Goal: Transaction & Acquisition: Purchase product/service

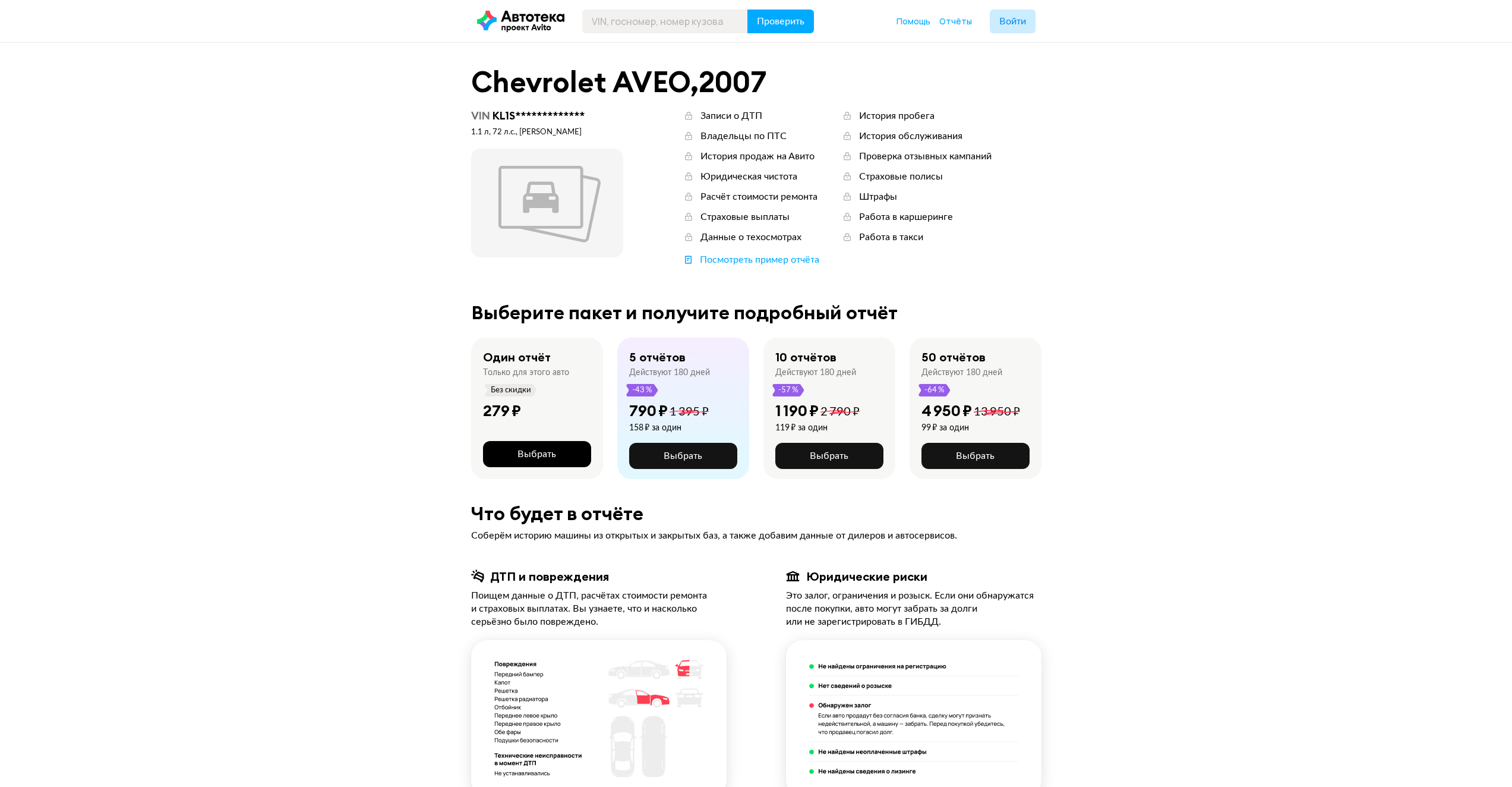
click at [544, 452] on span "Выбрать" at bounding box center [537, 454] width 38 height 10
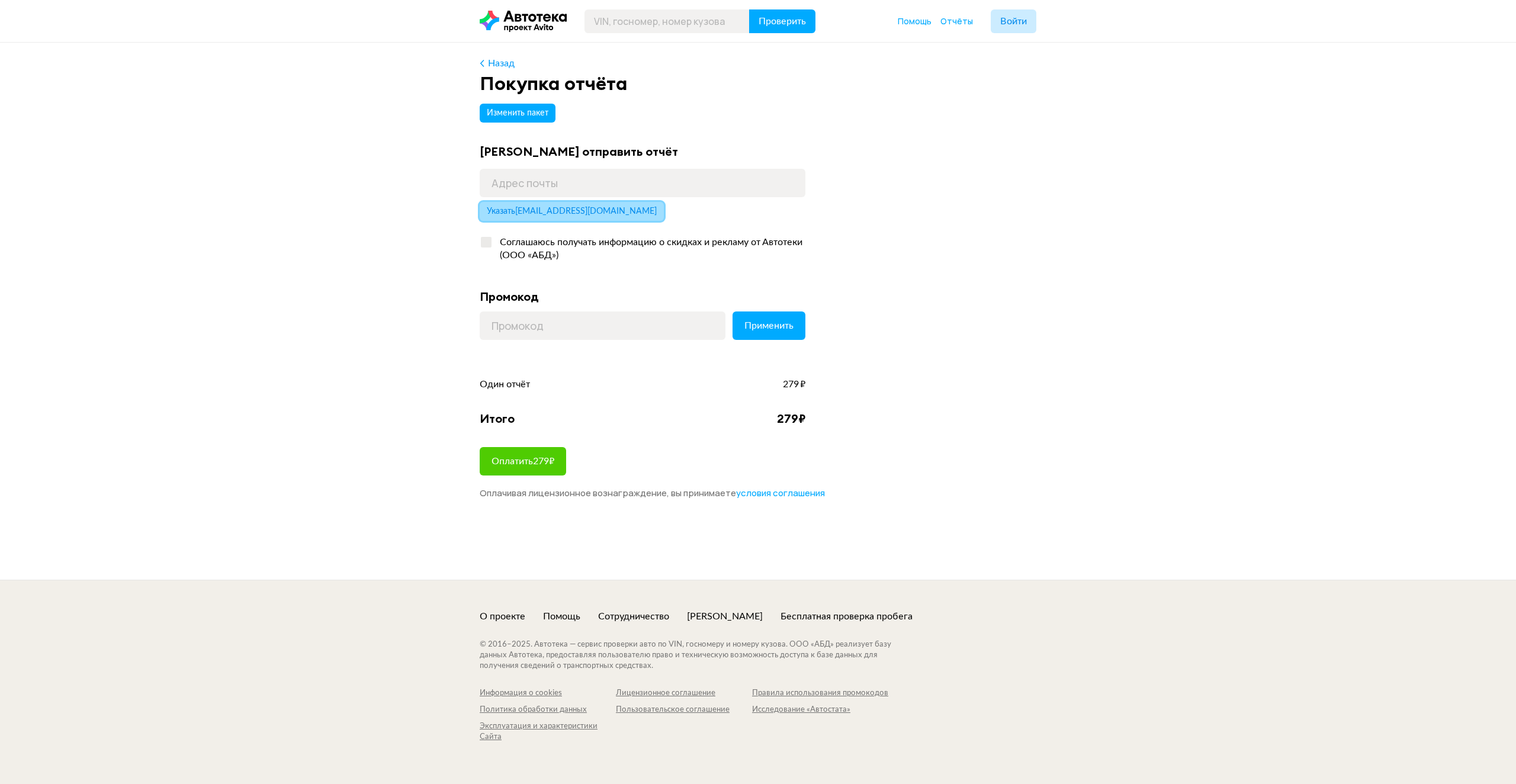
click at [604, 211] on span "Указать ostato4nikov2013@yandex.ru" at bounding box center [571, 211] width 170 height 8
type input "ostato4nikov2013@yandex.ru"
click at [532, 461] on span "Оплатить 279 ₽" at bounding box center [523, 461] width 62 height 10
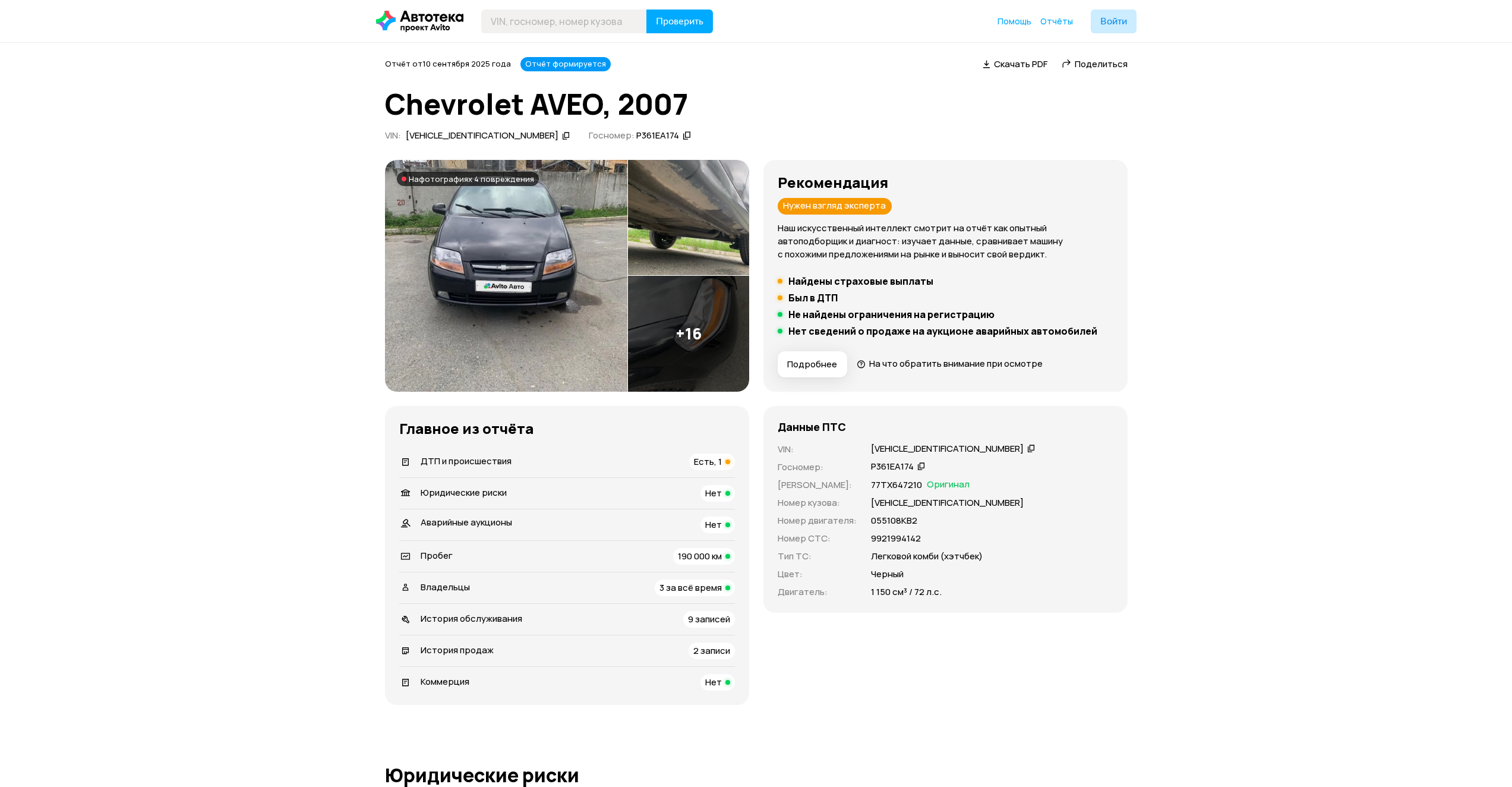
click at [724, 460] on div "Есть, 1" at bounding box center [712, 462] width 46 height 17
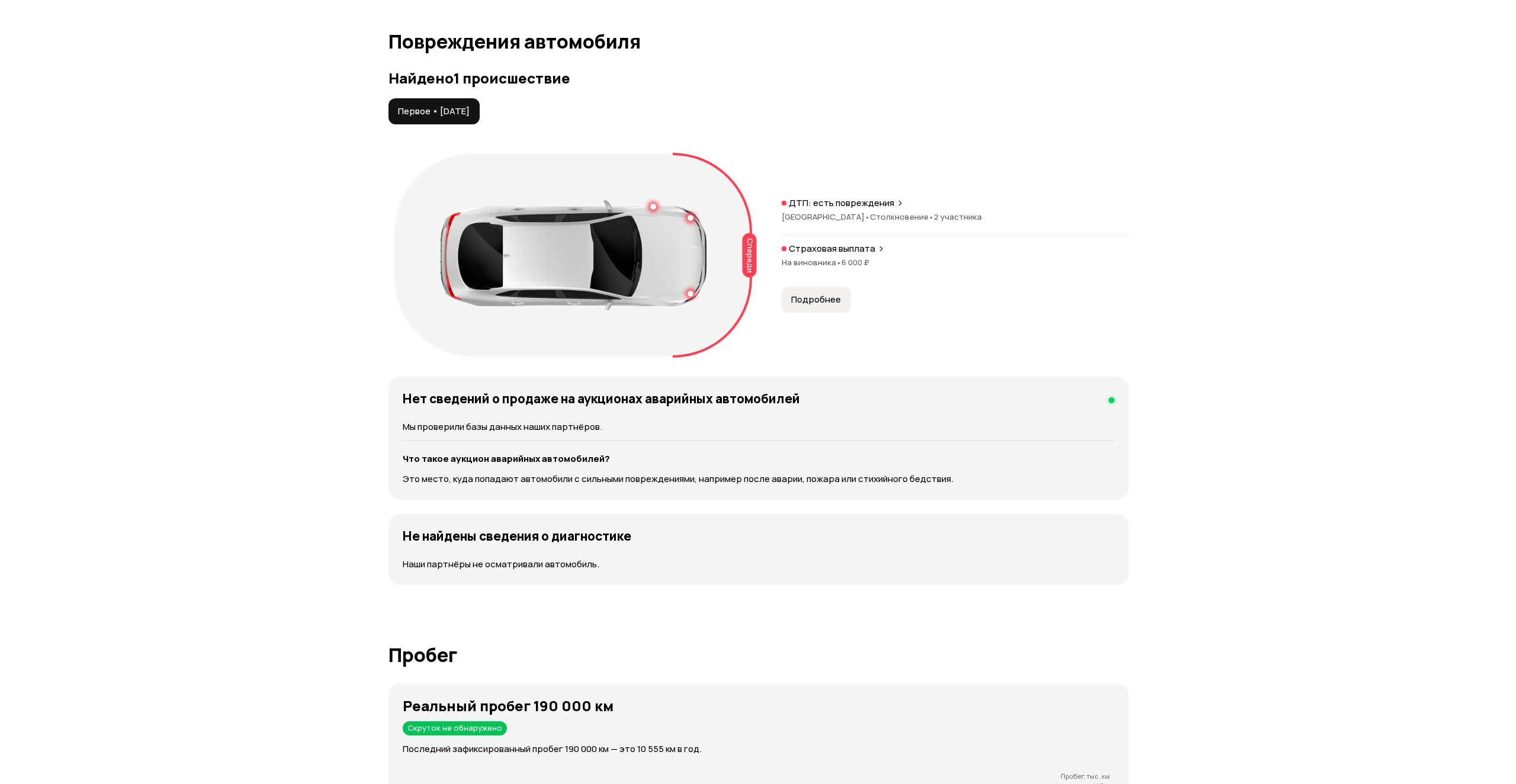
scroll to position [1265, 0]
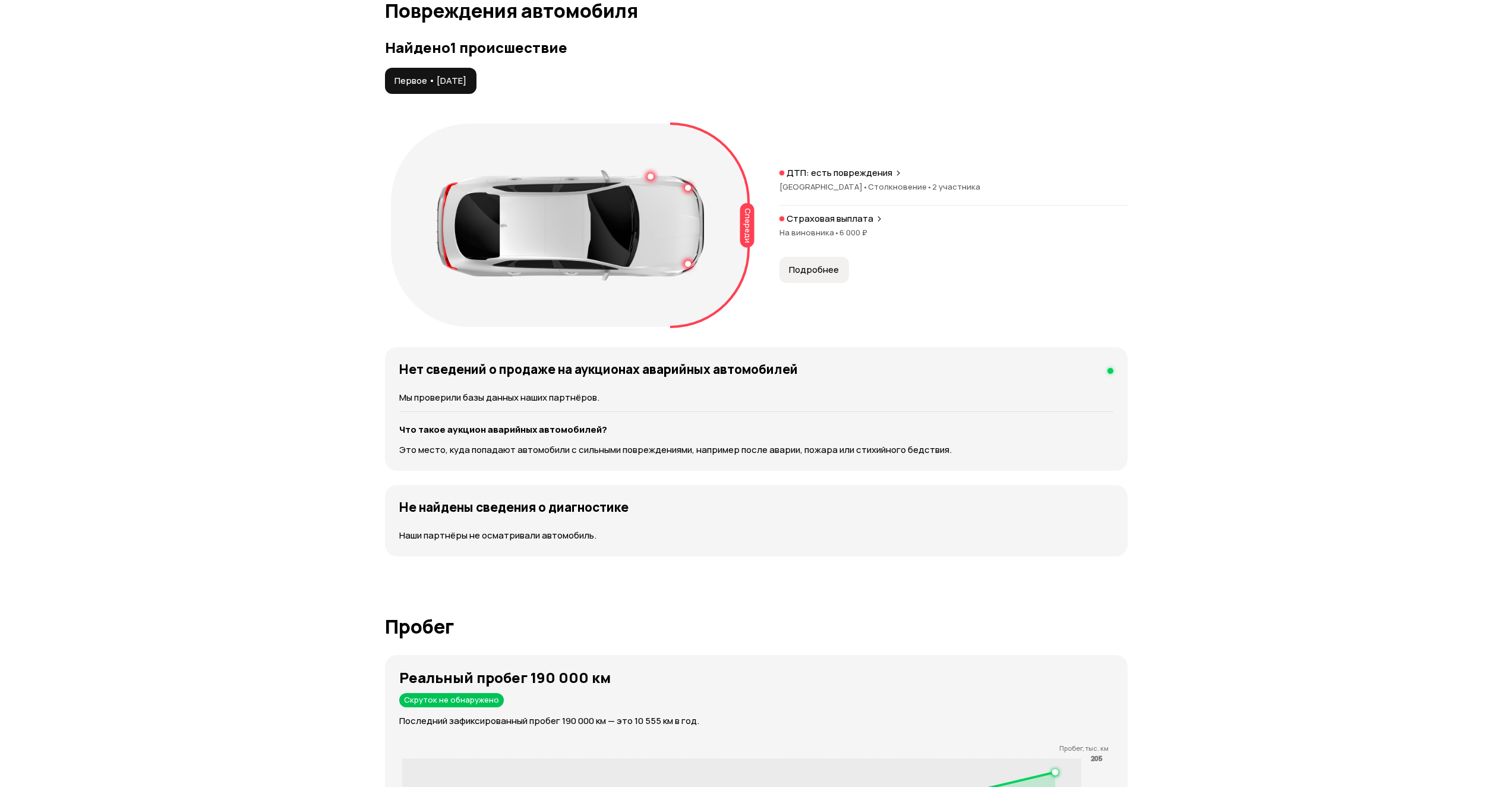
click at [870, 223] on p "Страховая выплата" at bounding box center [830, 218] width 87 height 12
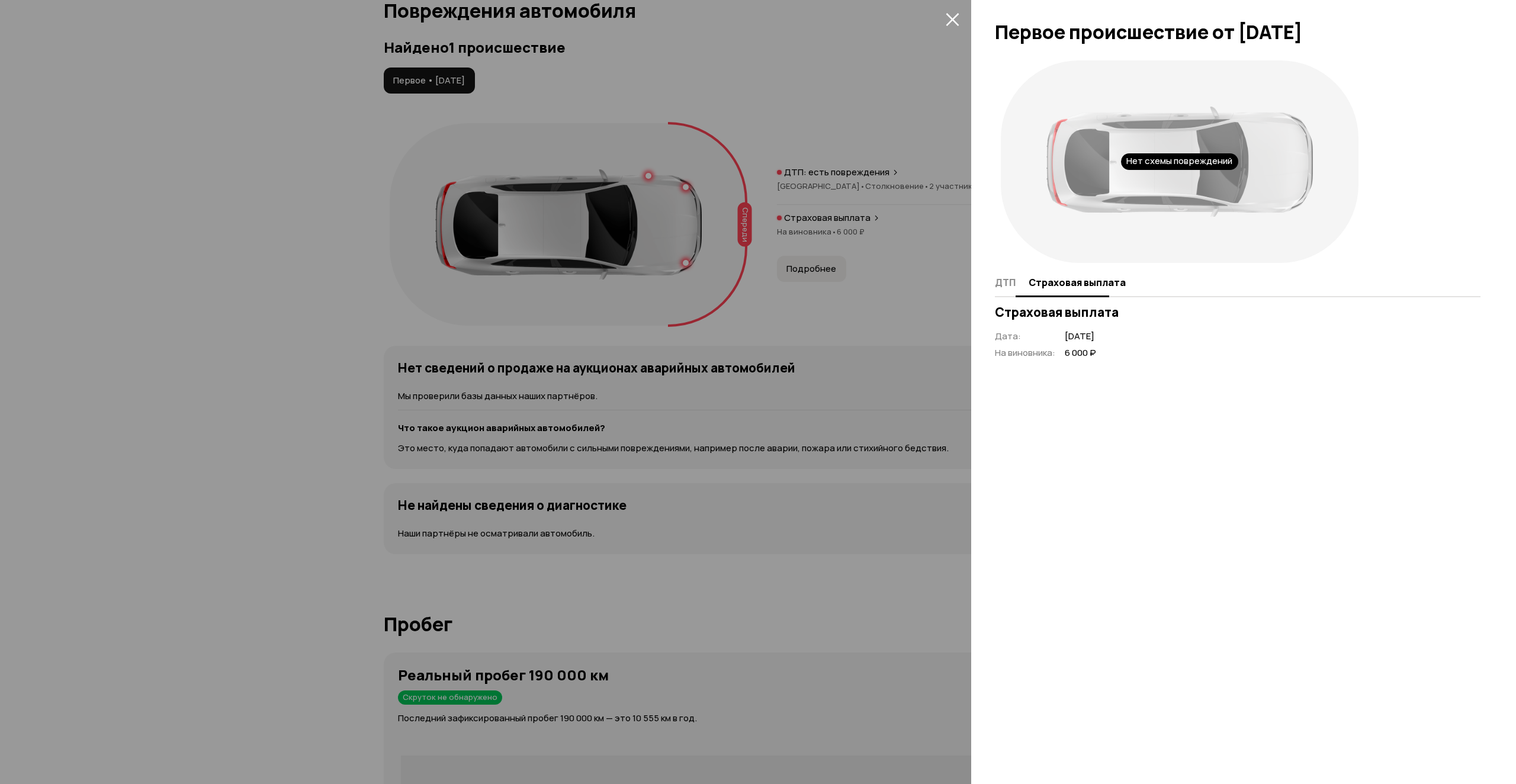
click at [1013, 278] on span "ДТП" at bounding box center [1005, 282] width 21 height 12
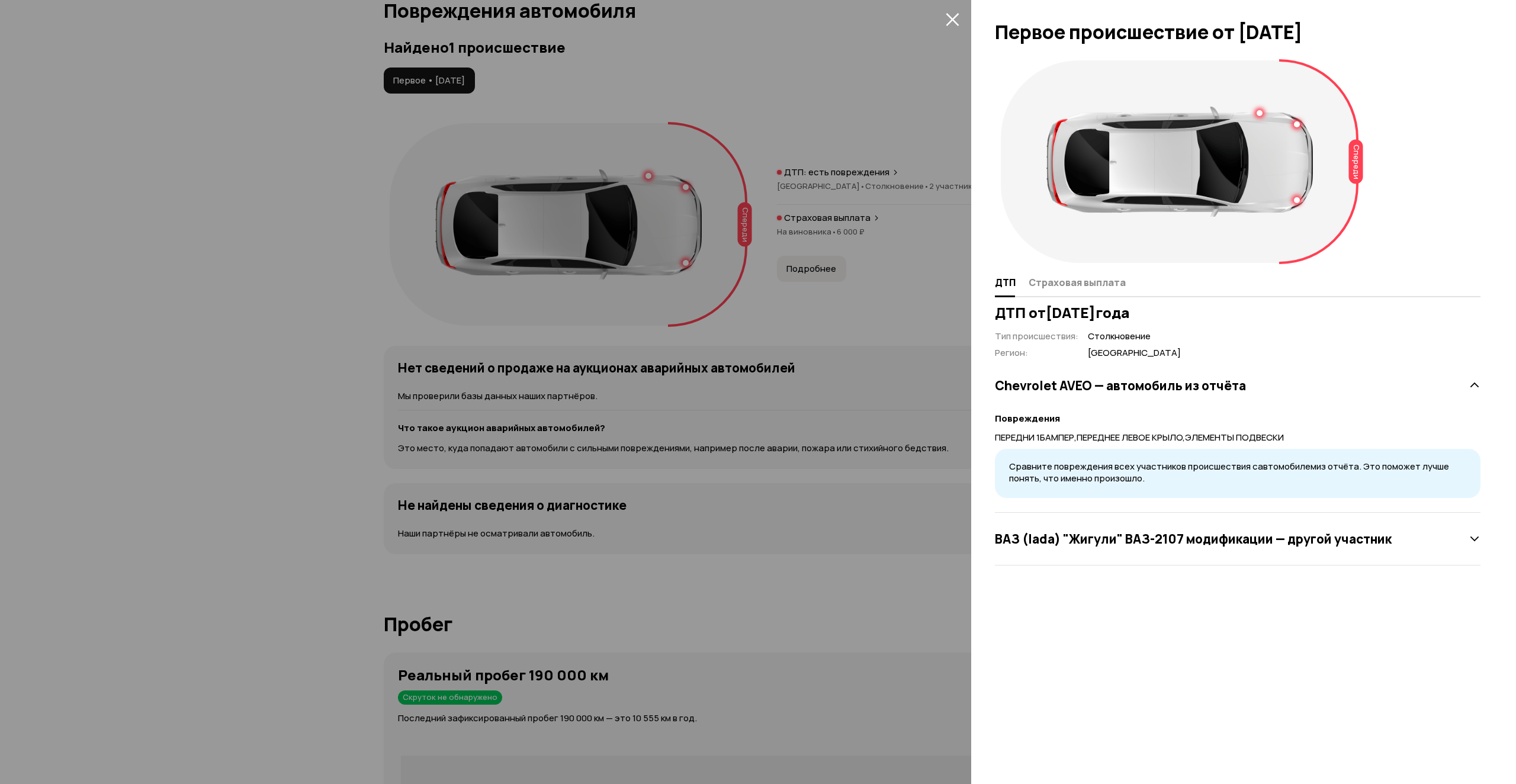
click at [1473, 538] on icon at bounding box center [1475, 539] width 12 height 12
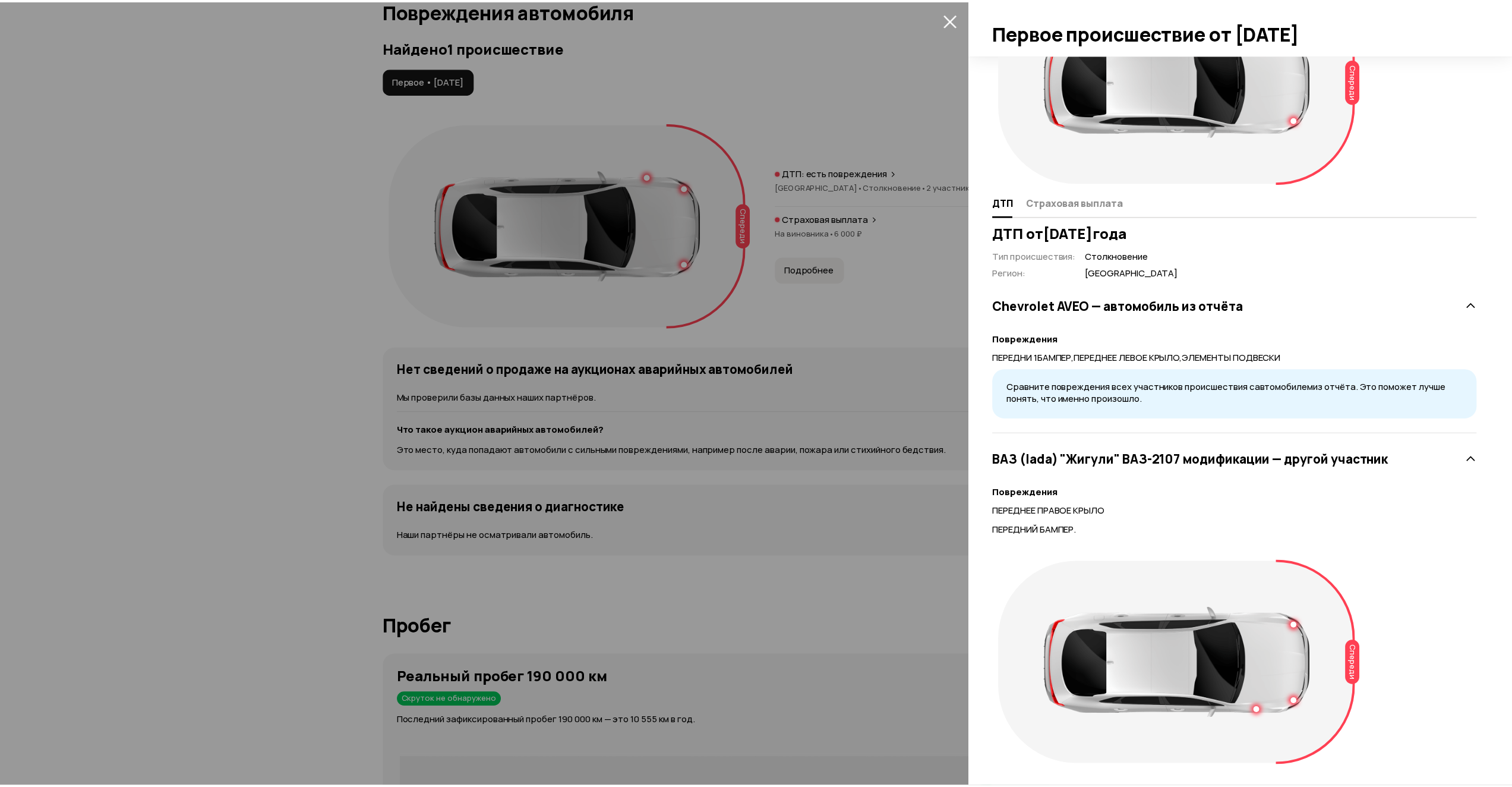
scroll to position [0, 0]
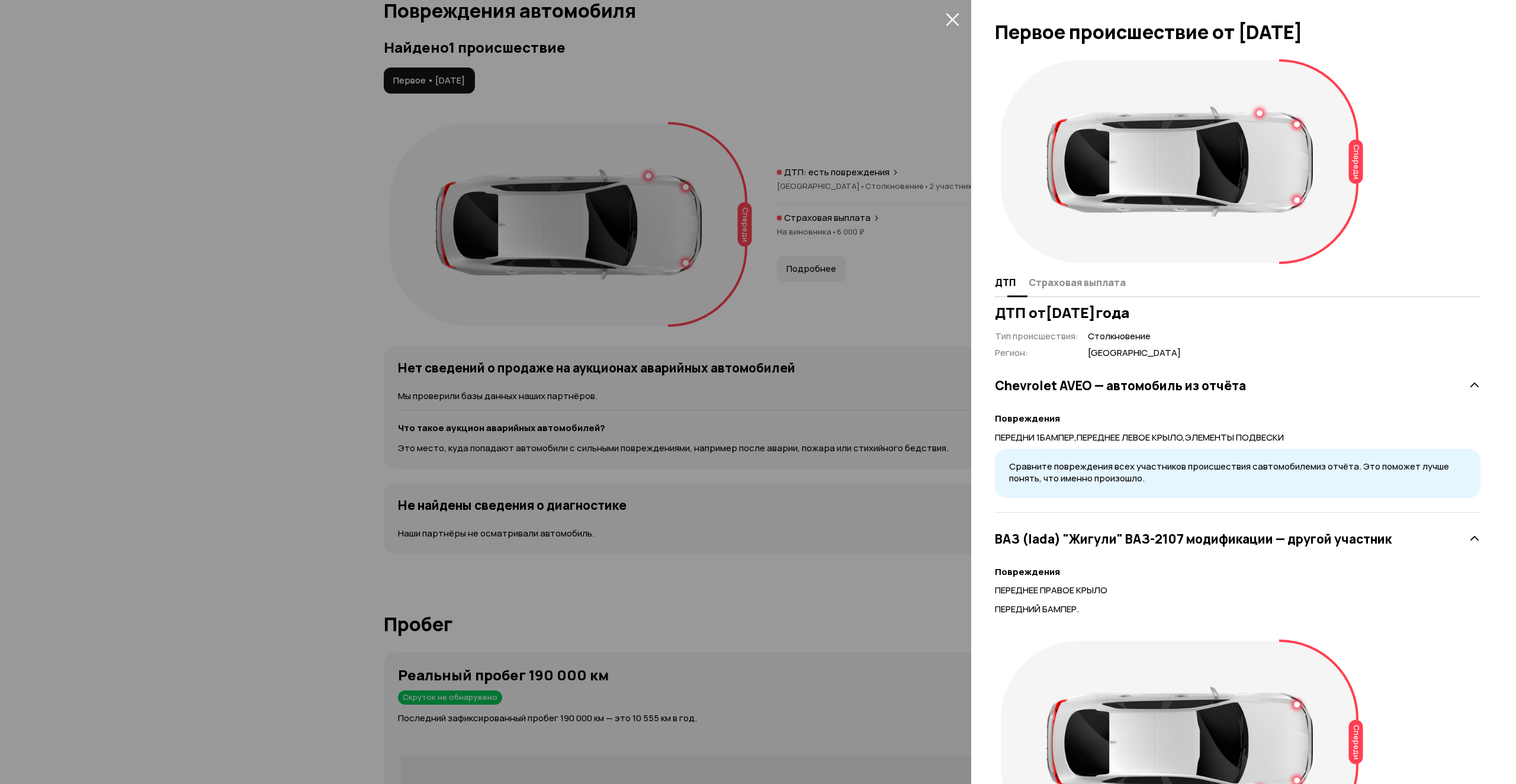
click at [1055, 276] on button "Страховая выплата" at bounding box center [1076, 281] width 101 height 23
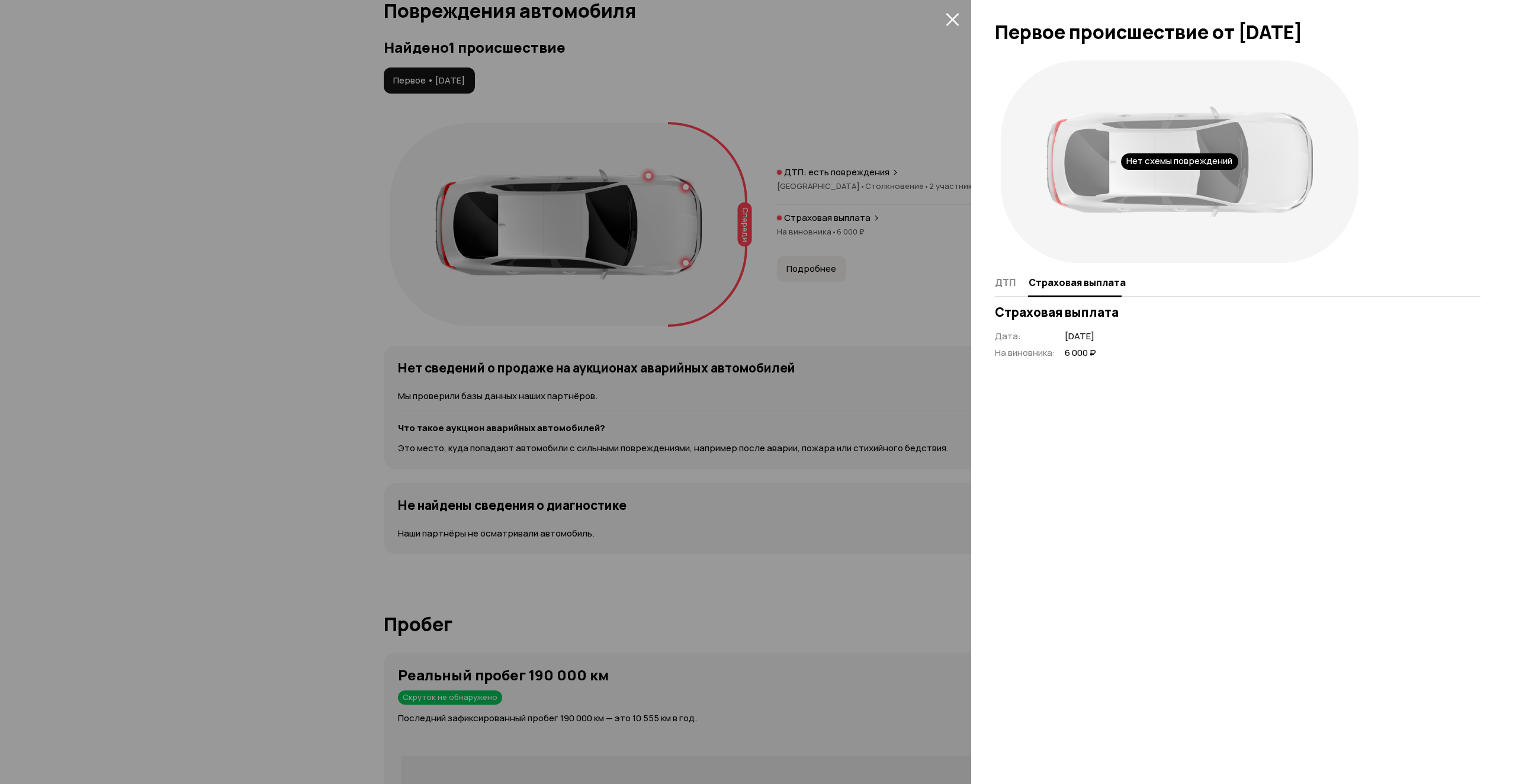
drag, startPoint x: 1070, startPoint y: 336, endPoint x: 1146, endPoint y: 337, distance: 76.0
click at [1146, 337] on div "Дата : [DATE] На виновника : 6 000 ₽" at bounding box center [1237, 345] width 486 height 29
click at [1080, 353] on span "6 000 ₽" at bounding box center [1081, 353] width 32 height 12
drag, startPoint x: 1043, startPoint y: 355, endPoint x: 1002, endPoint y: 356, distance: 41.0
click at [1002, 356] on span "На виновника :" at bounding box center [1025, 352] width 60 height 12
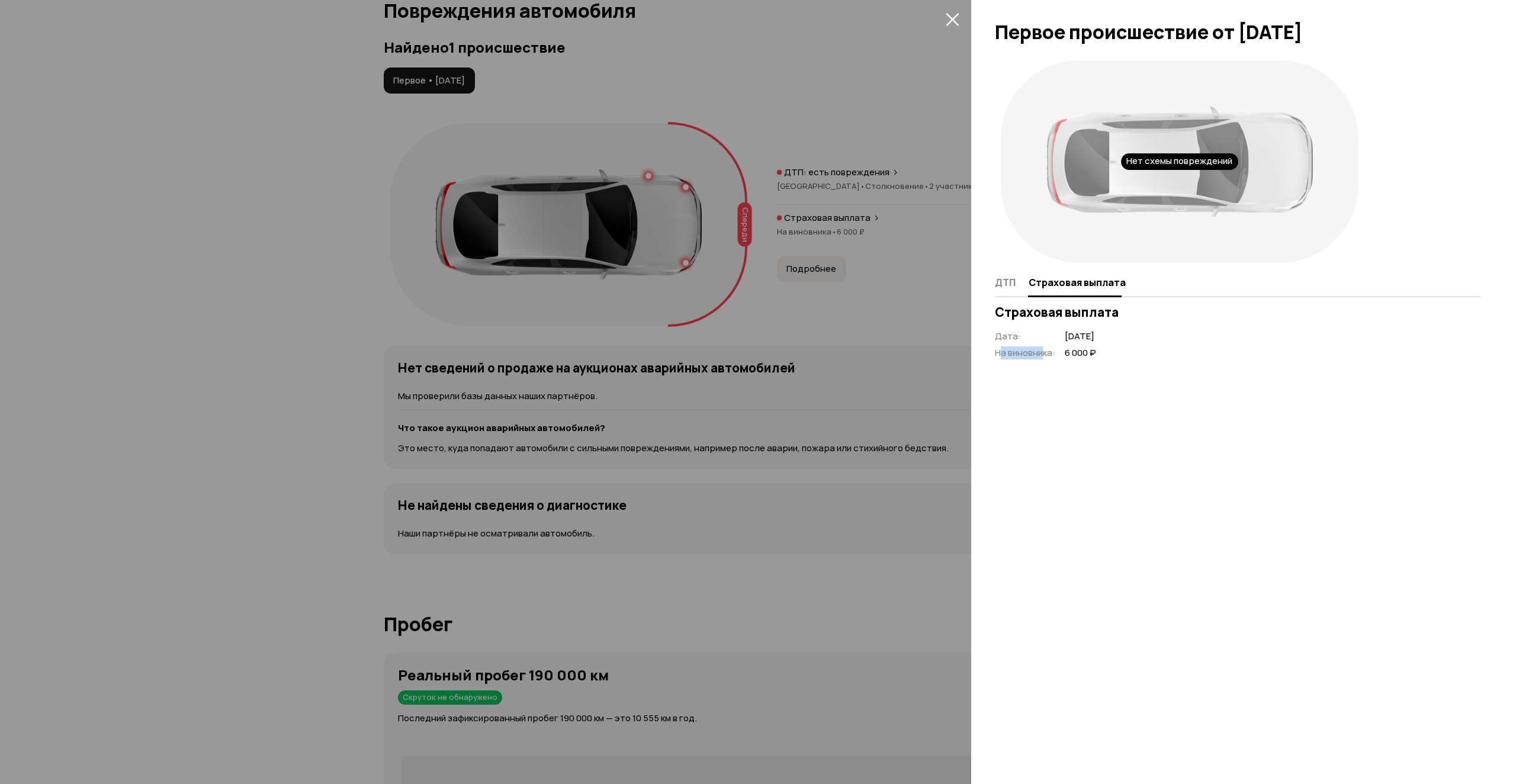
click at [1018, 387] on div "Нет схемы повреждений ДТП Страховая выплата Страховая выплата Дата : [DATE] На …" at bounding box center [1243, 419] width 545 height 730
click at [1003, 287] on span "ДТП" at bounding box center [1005, 282] width 21 height 12
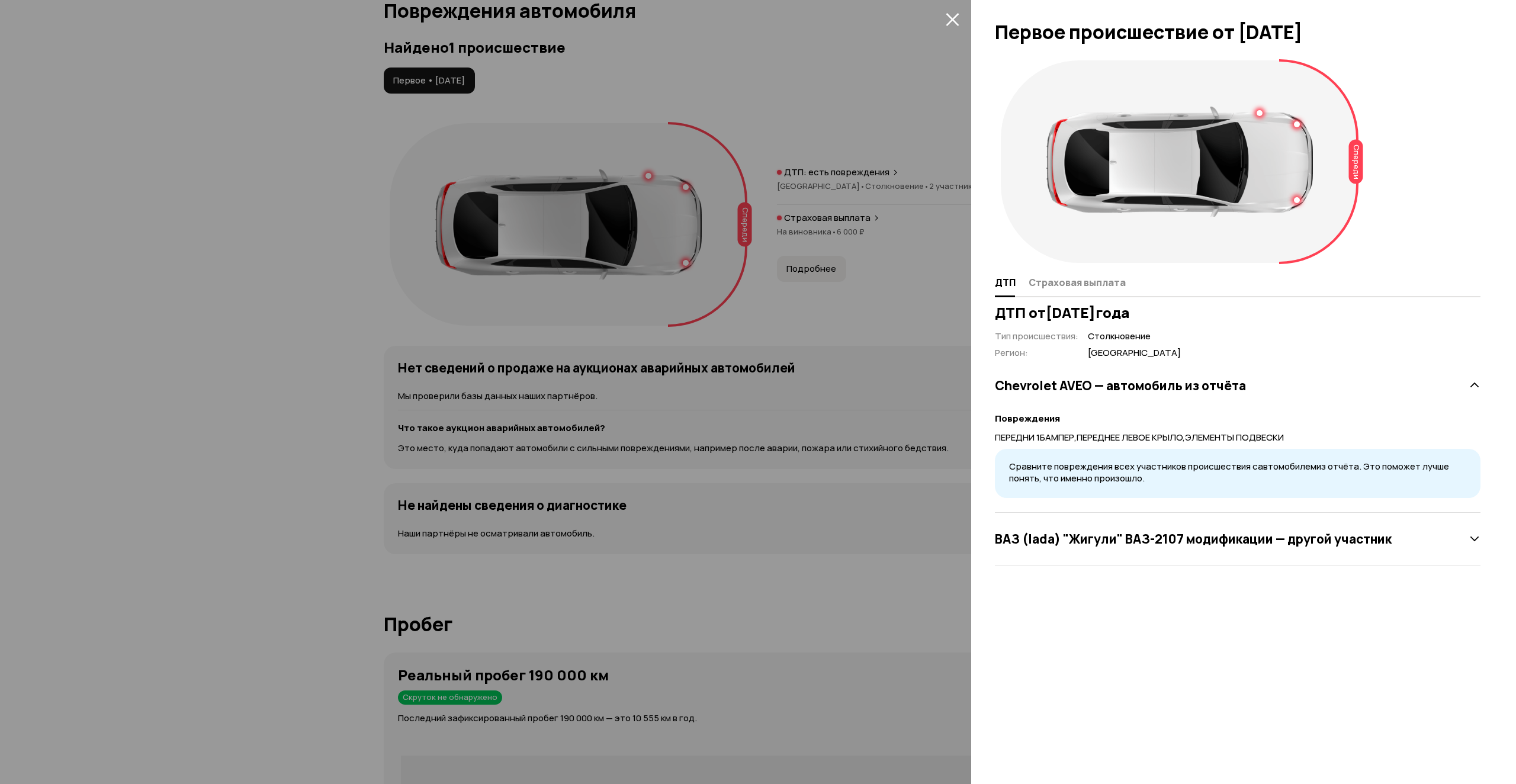
click at [895, 321] on div at bounding box center [758, 392] width 1516 height 784
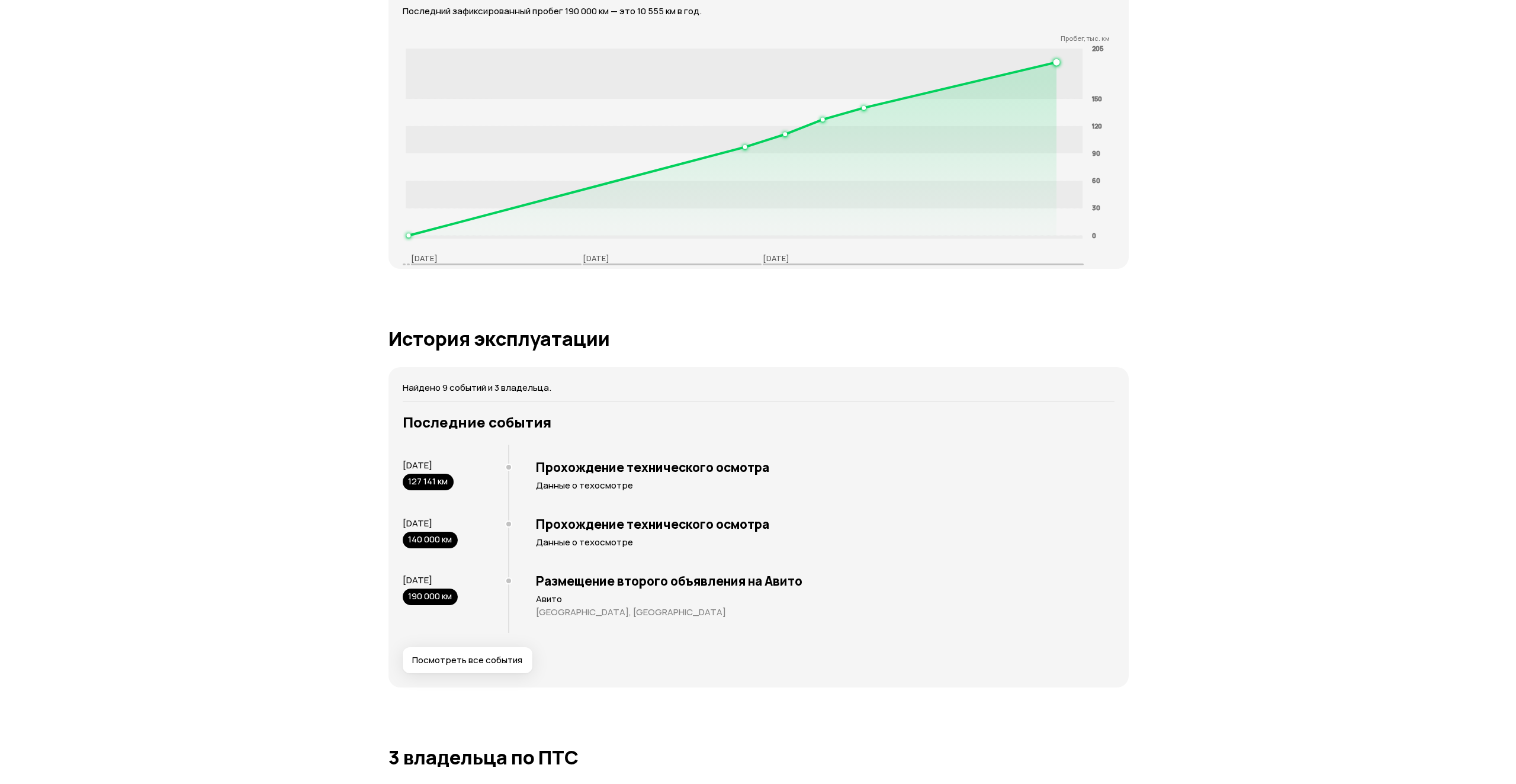
scroll to position [1975, 0]
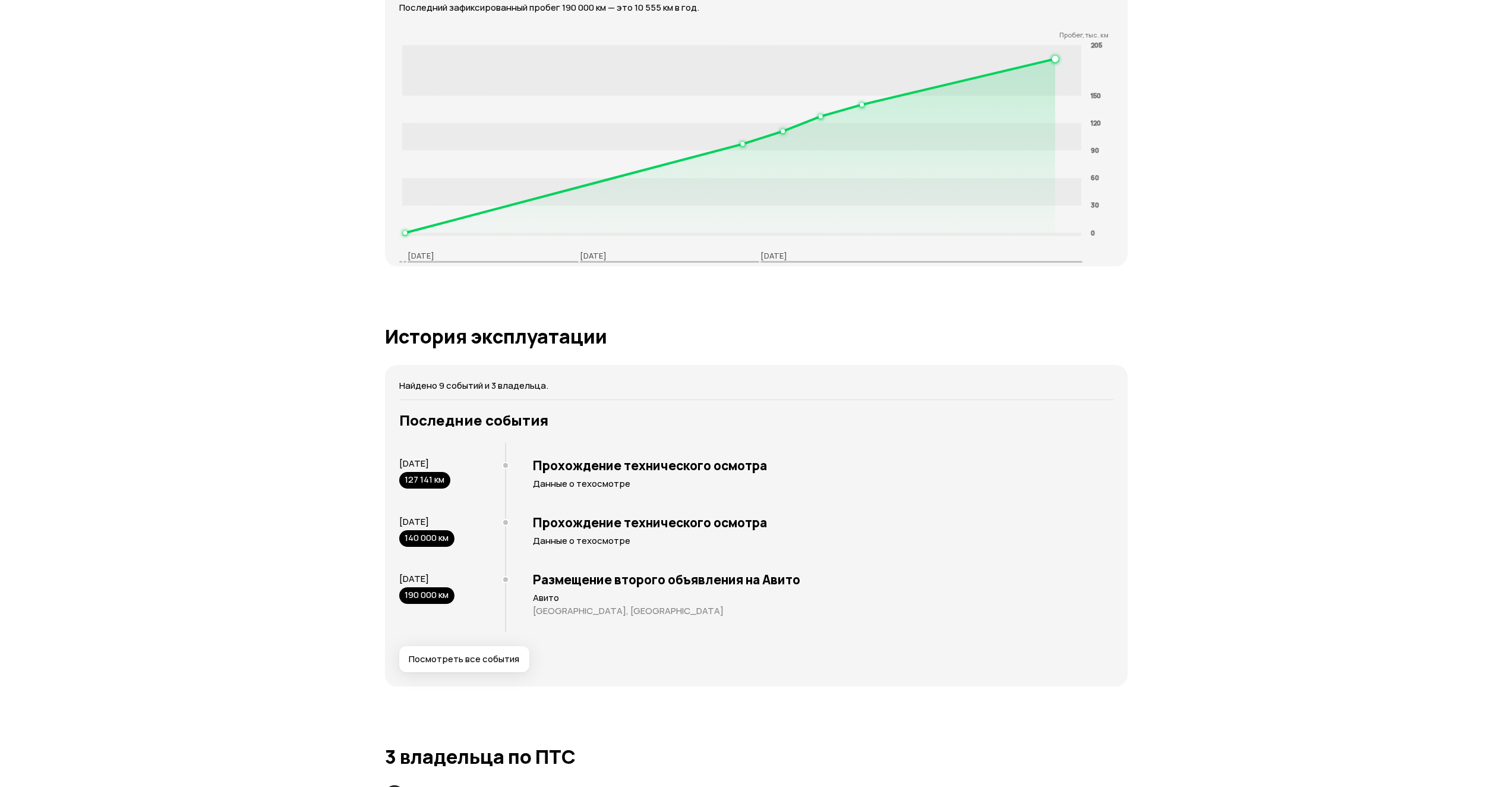
click at [454, 656] on span "Посмотреть все события" at bounding box center [464, 659] width 111 height 12
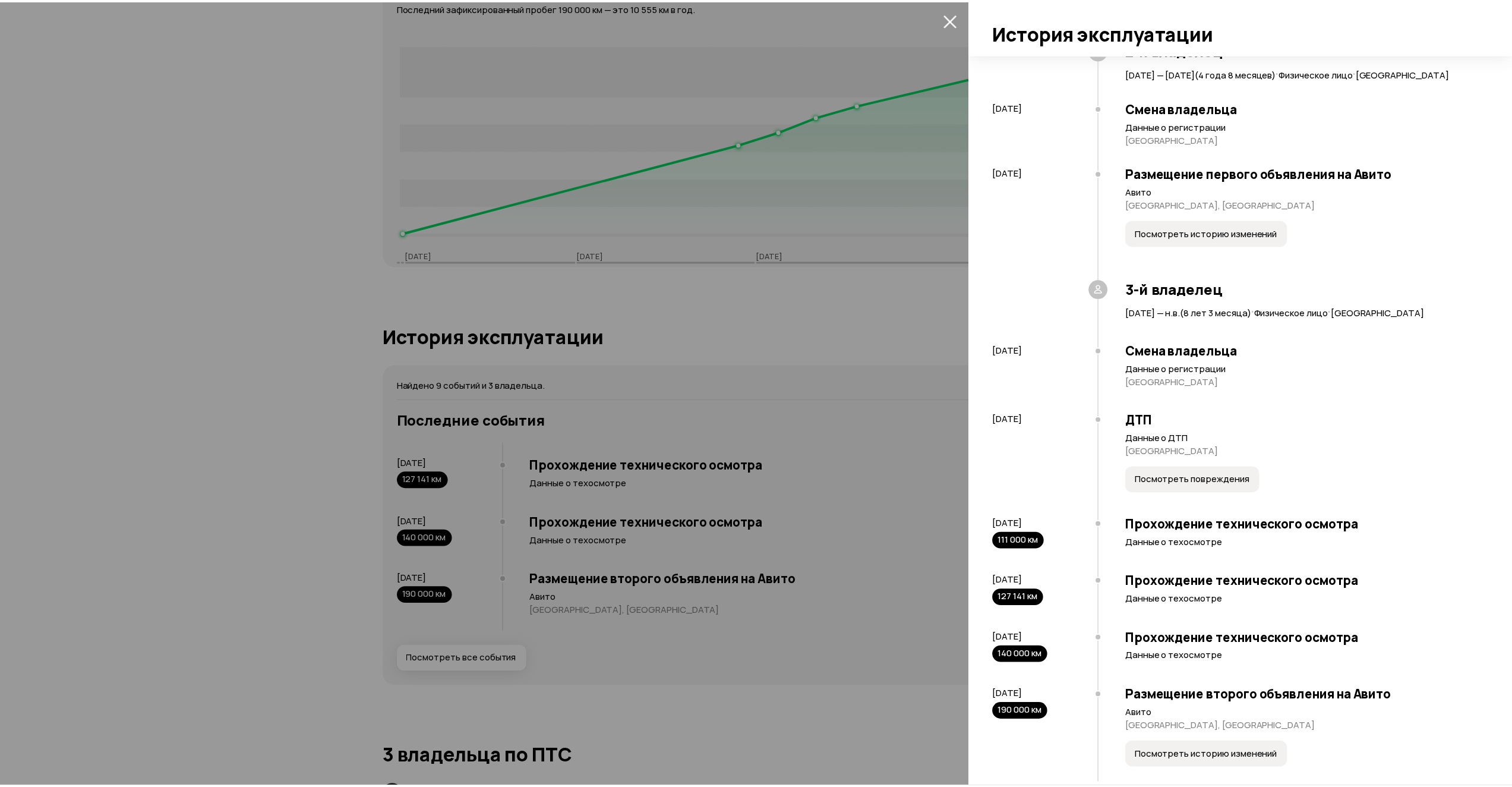
scroll to position [0, 0]
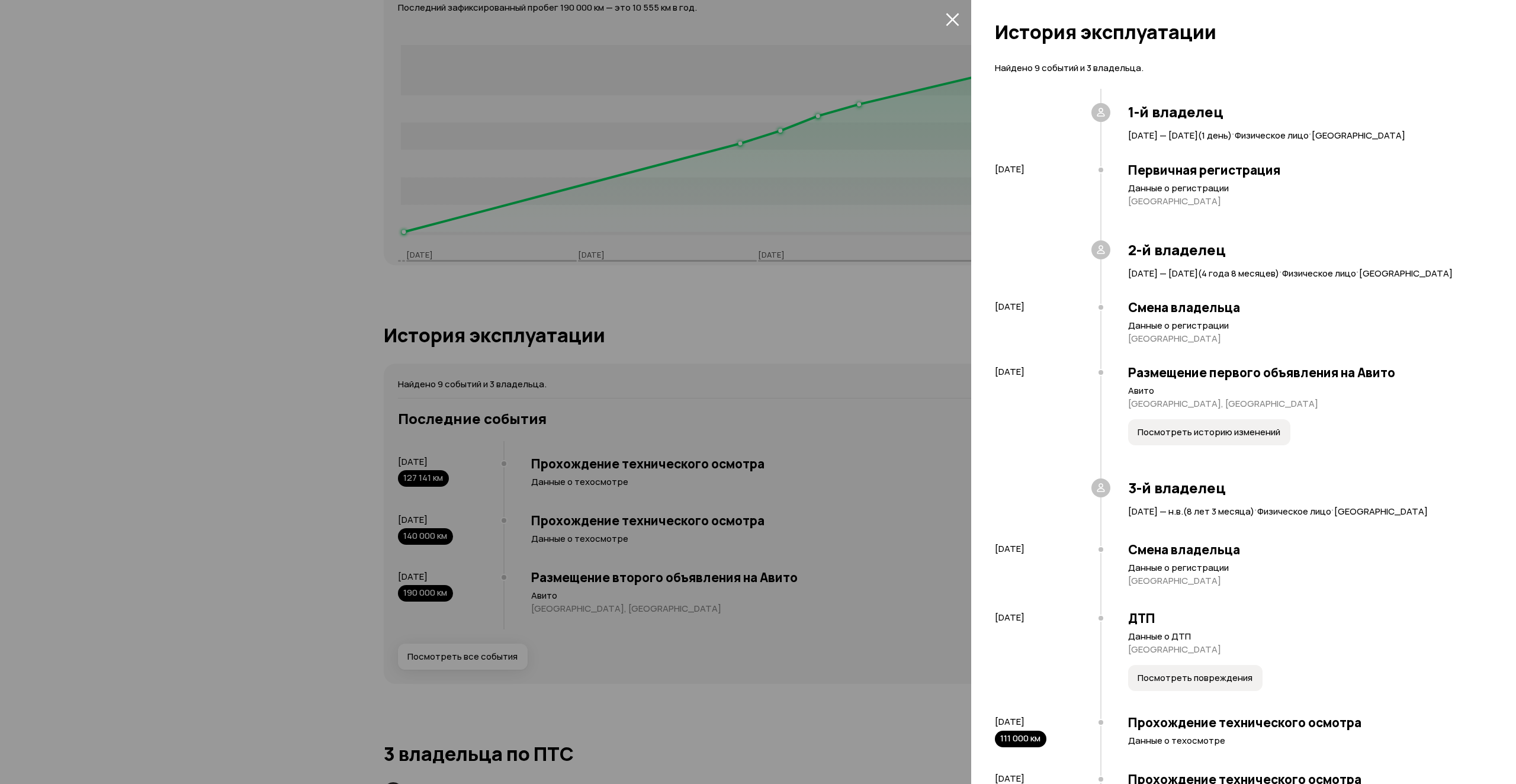
click at [1199, 438] on span "Посмотреть историю изменений" at bounding box center [1209, 432] width 143 height 12
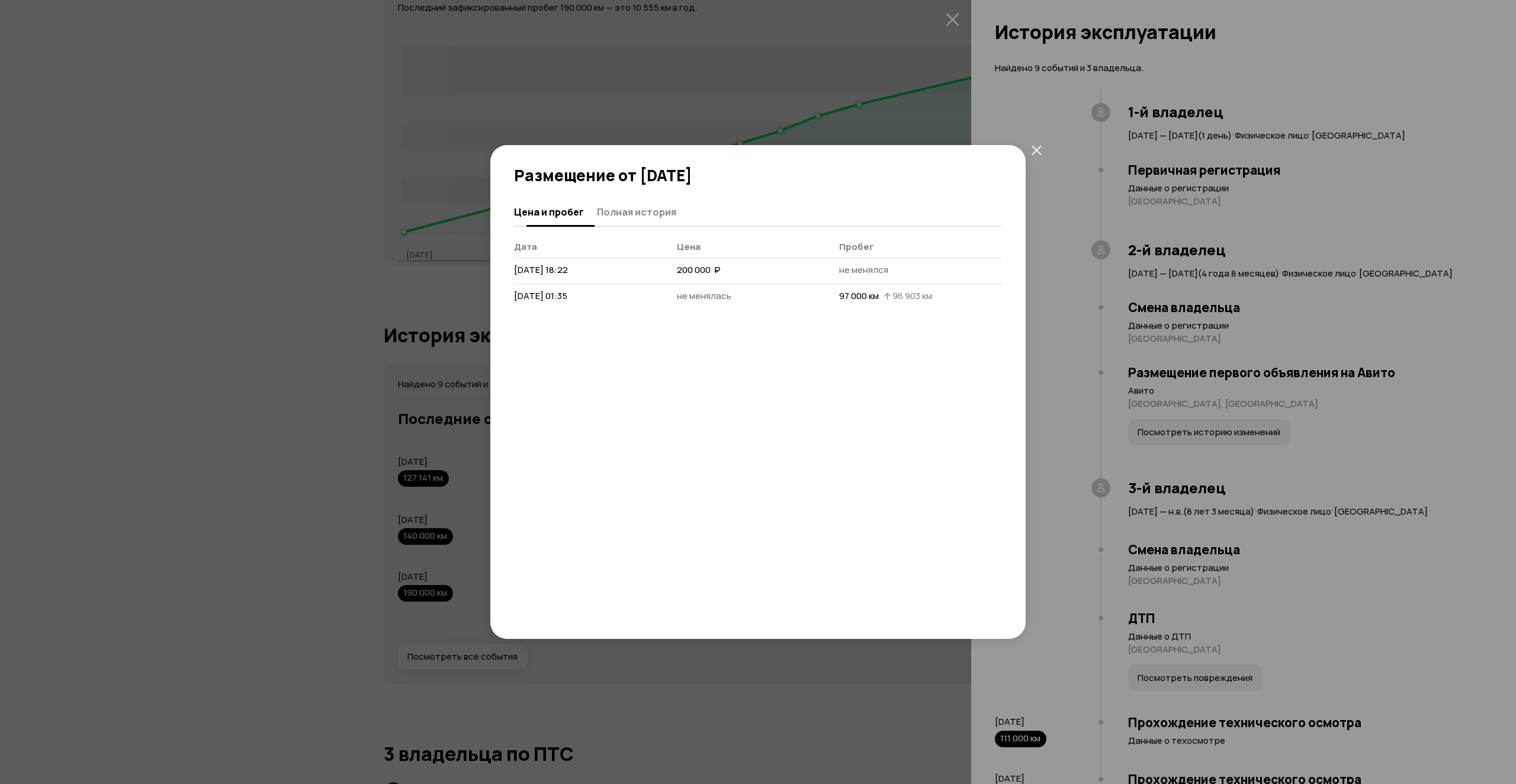
click at [640, 214] on span "Полная история" at bounding box center [637, 212] width 79 height 12
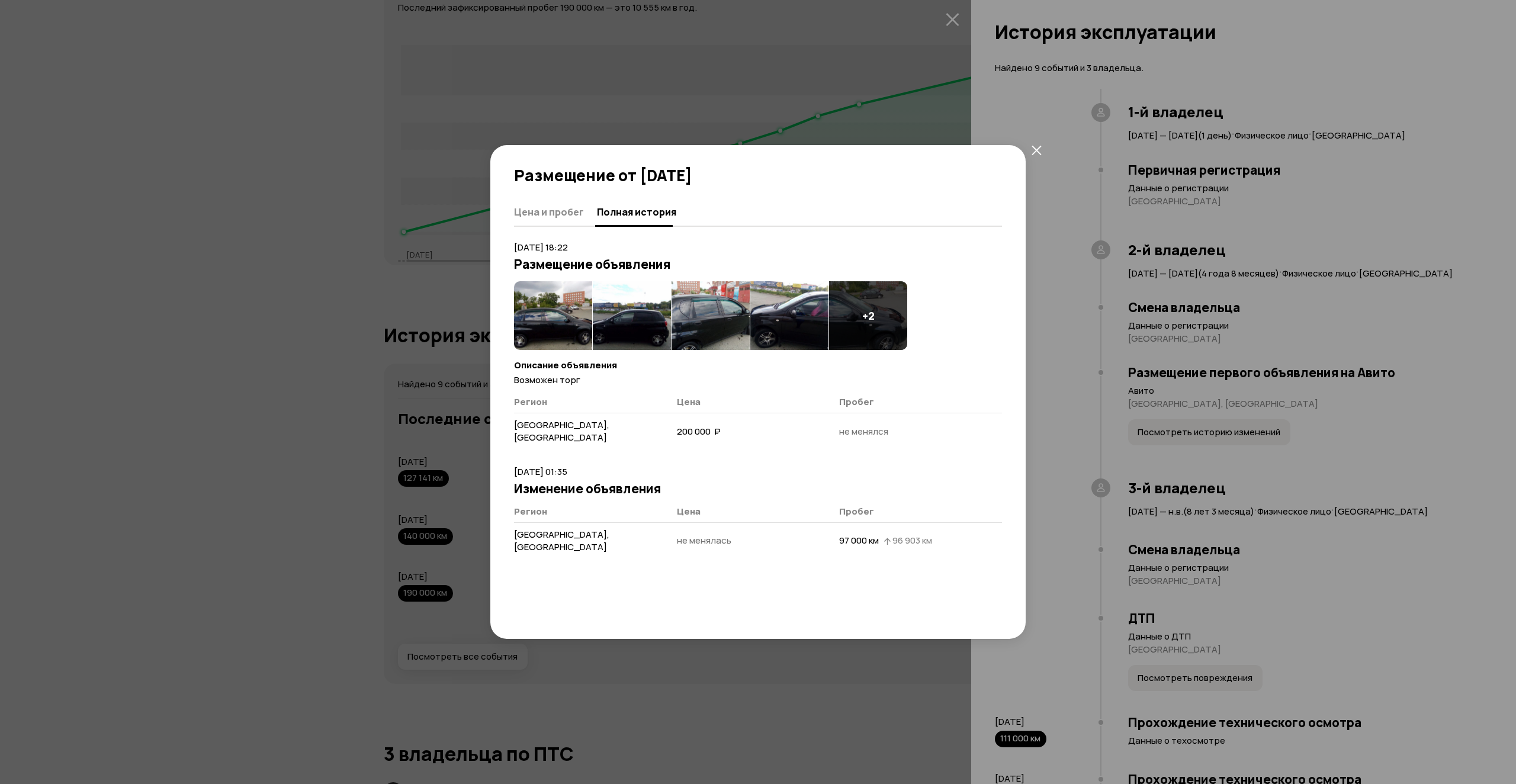
click at [554, 309] on img at bounding box center [553, 315] width 78 height 68
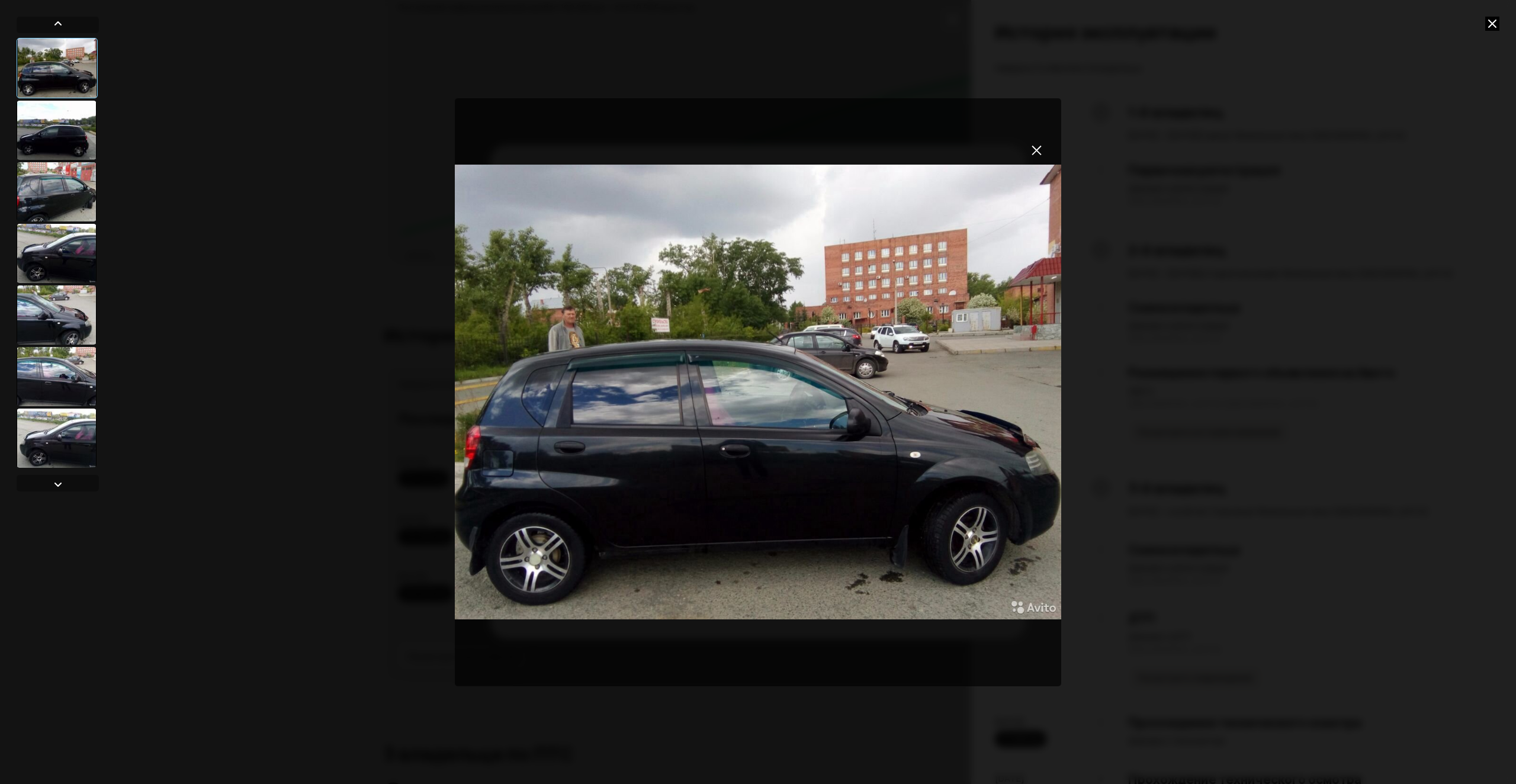
click at [65, 142] on div at bounding box center [57, 130] width 80 height 60
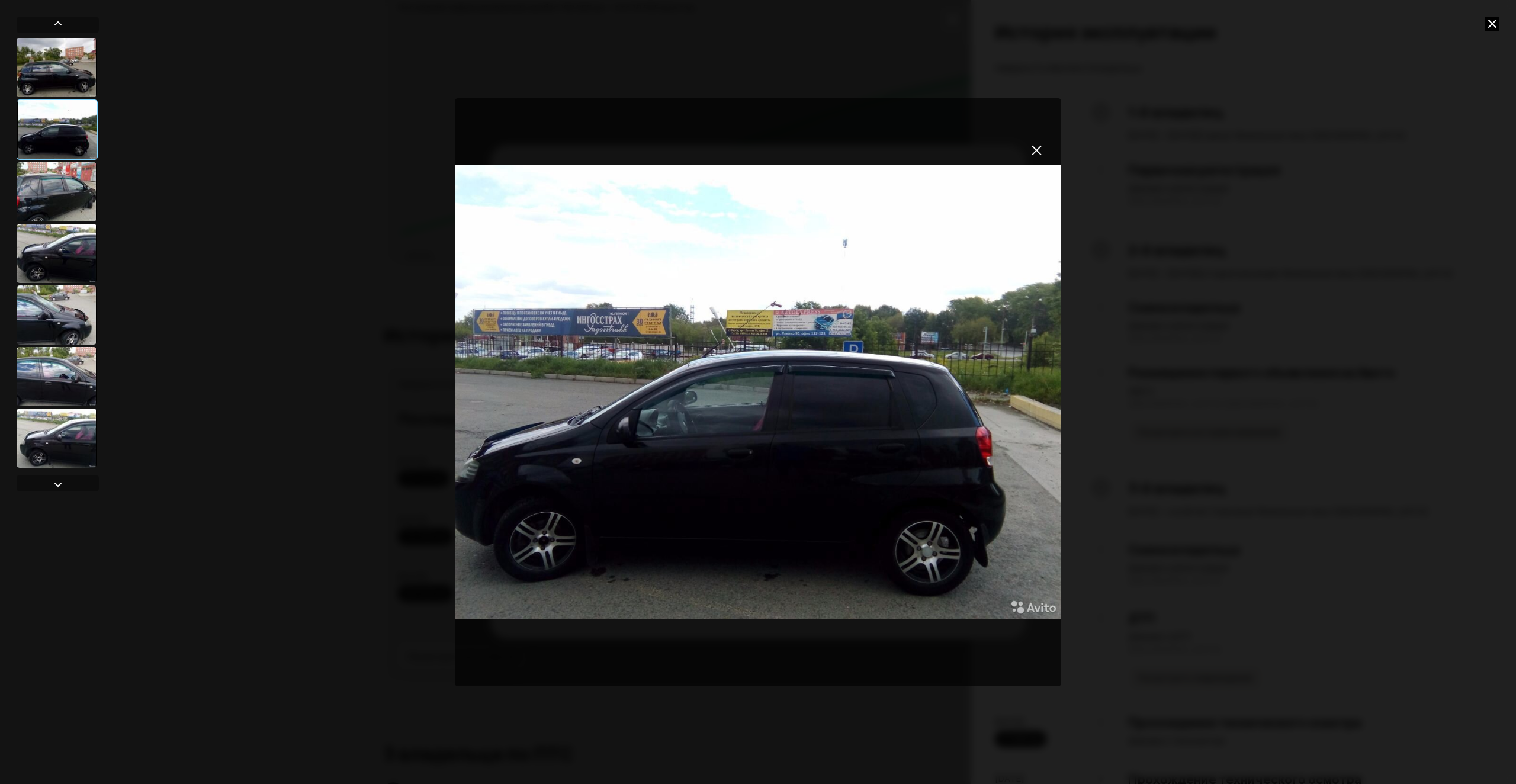
click at [57, 184] on div at bounding box center [57, 192] width 80 height 60
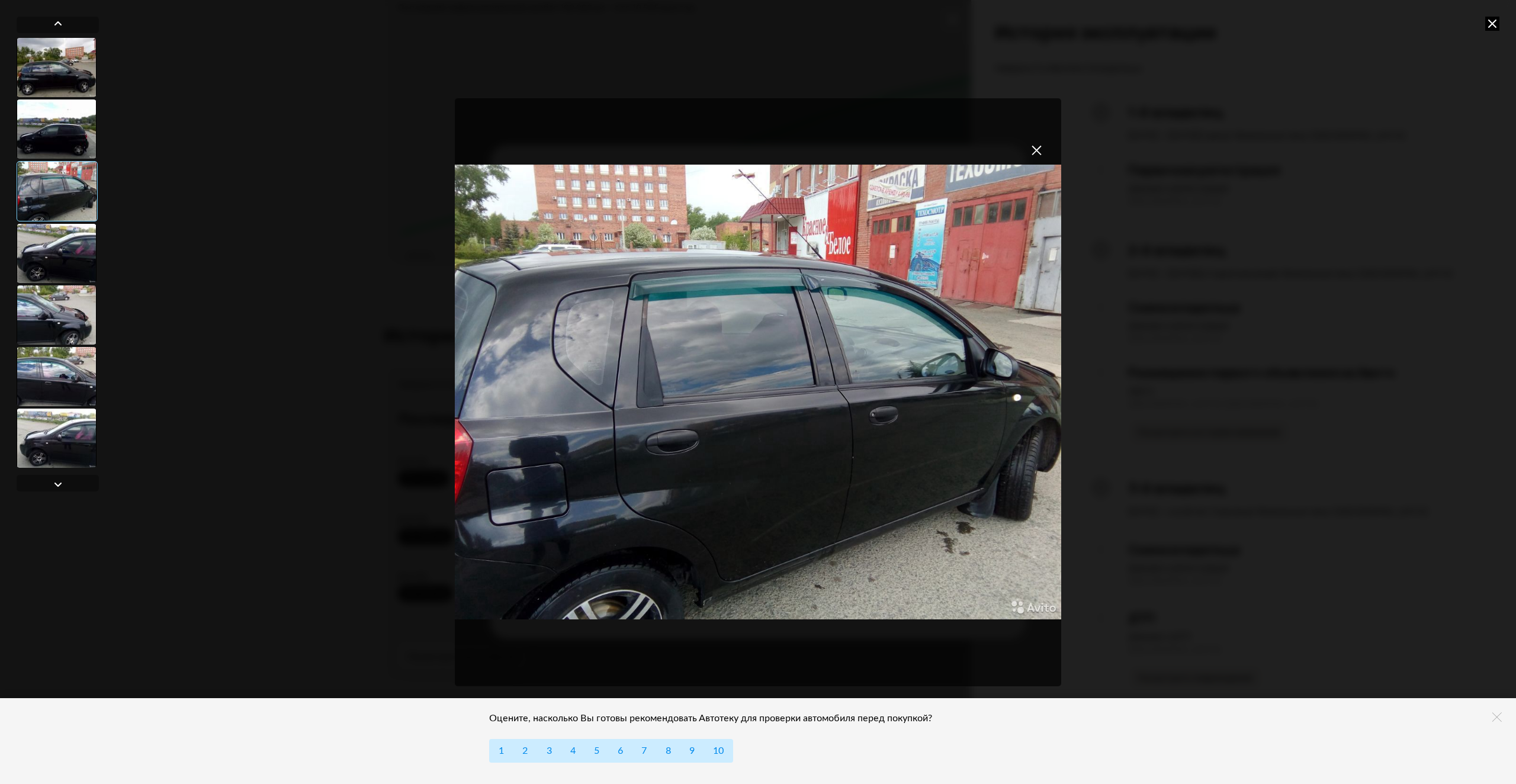
click at [68, 239] on div at bounding box center [57, 253] width 80 height 60
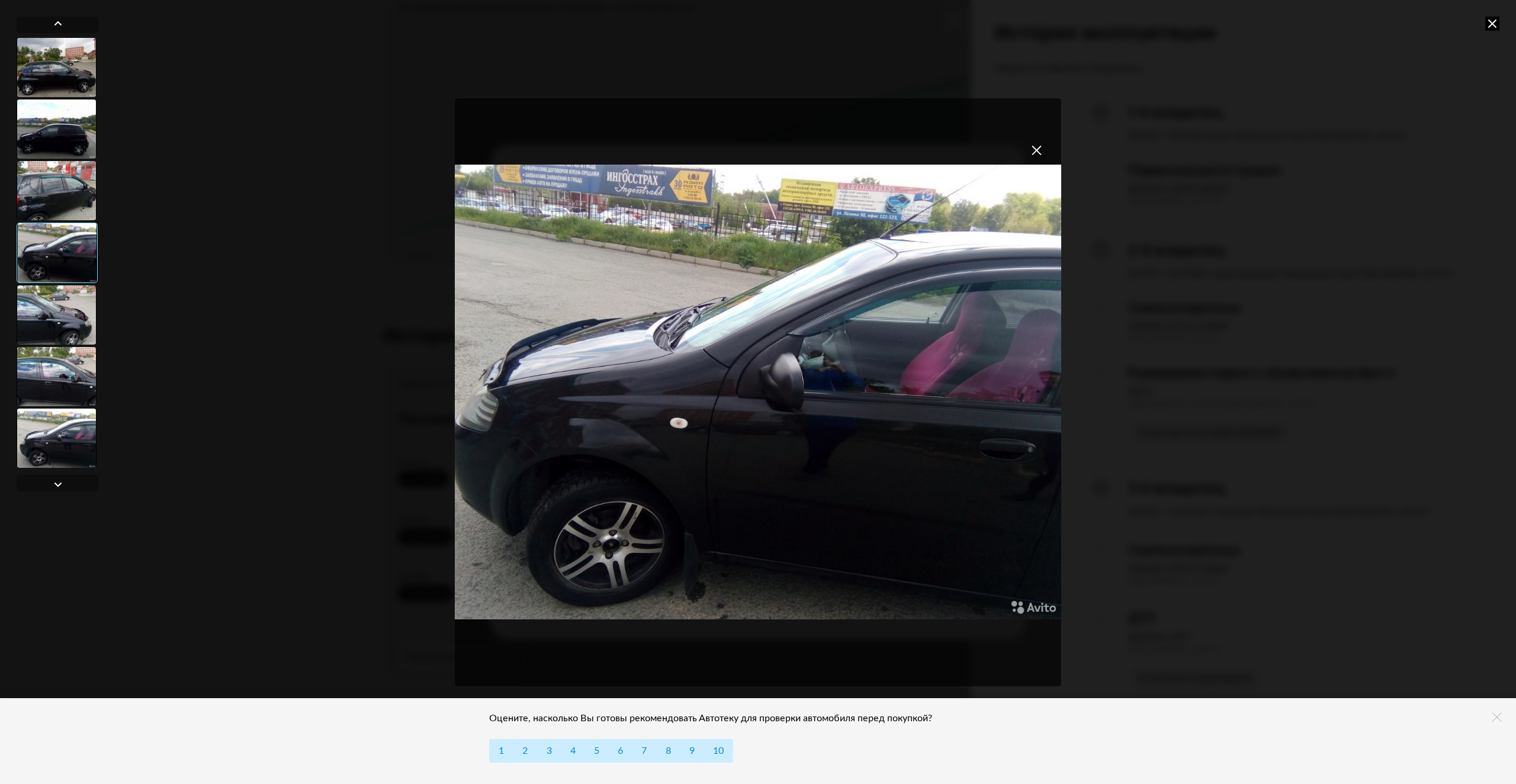
click at [60, 285] on div at bounding box center [58, 254] width 82 height 432
click at [73, 314] on div at bounding box center [57, 314] width 80 height 60
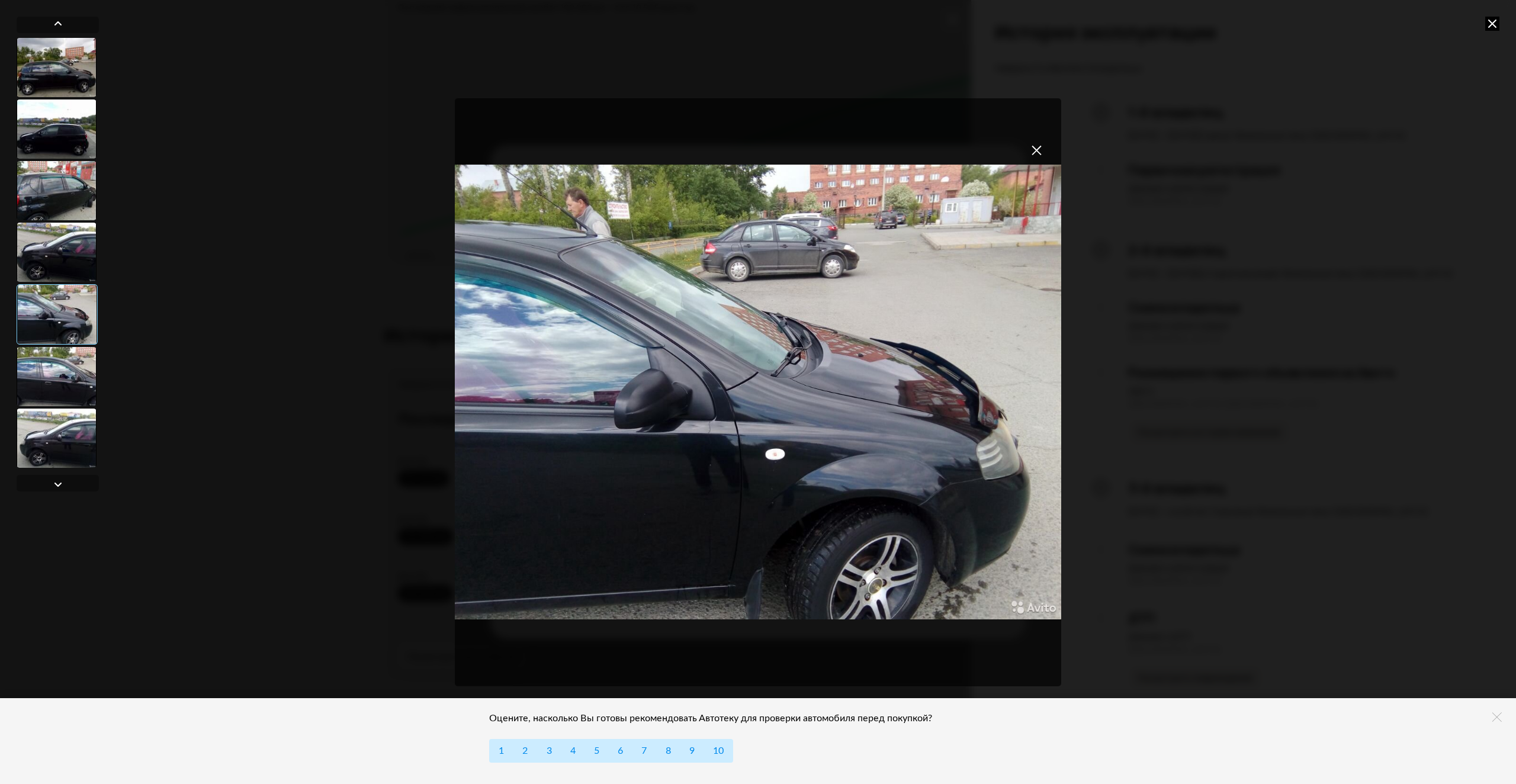
click at [71, 363] on div at bounding box center [57, 376] width 80 height 60
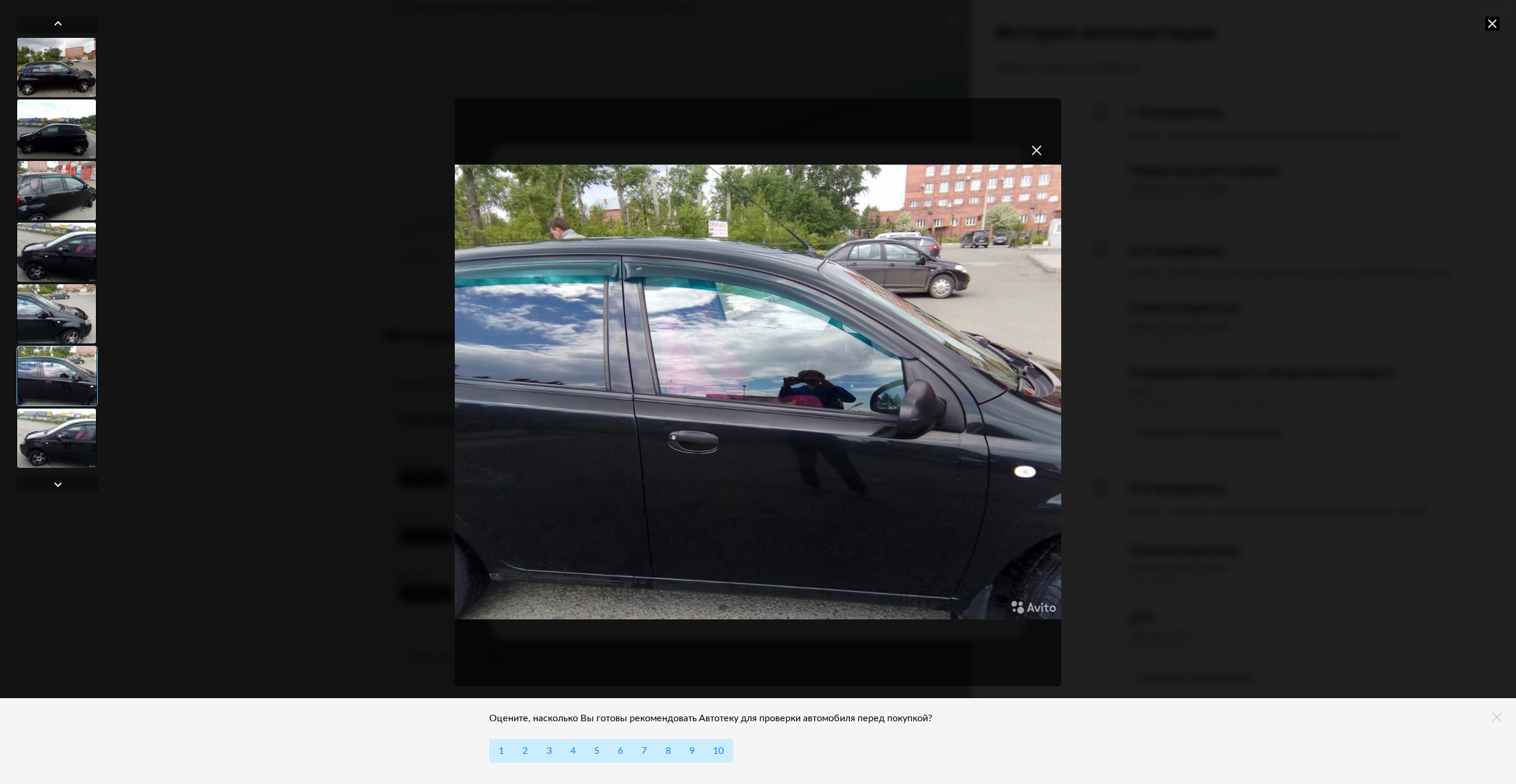
click at [60, 439] on div at bounding box center [57, 438] width 80 height 60
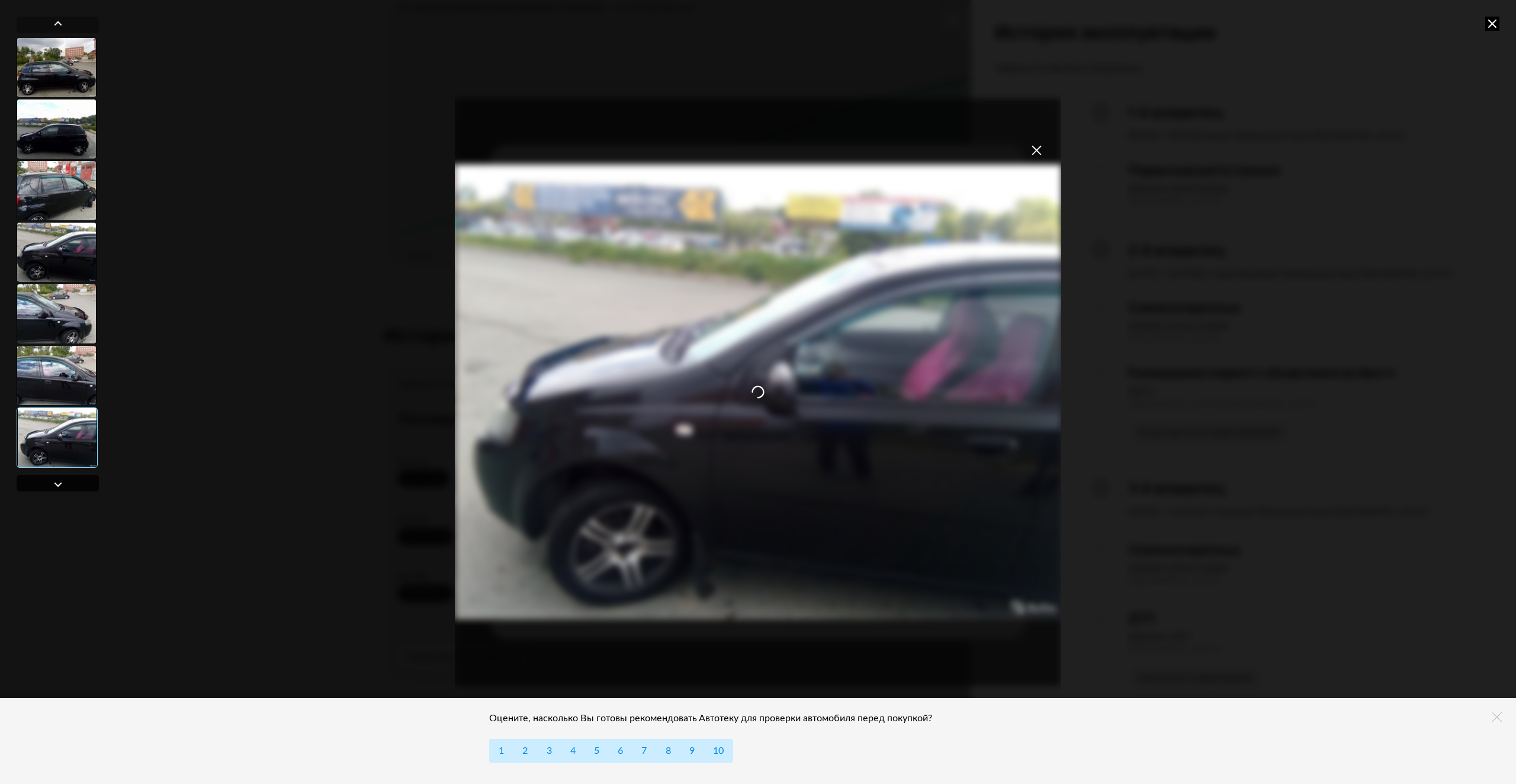
click at [54, 483] on div at bounding box center [57, 483] width 14 height 14
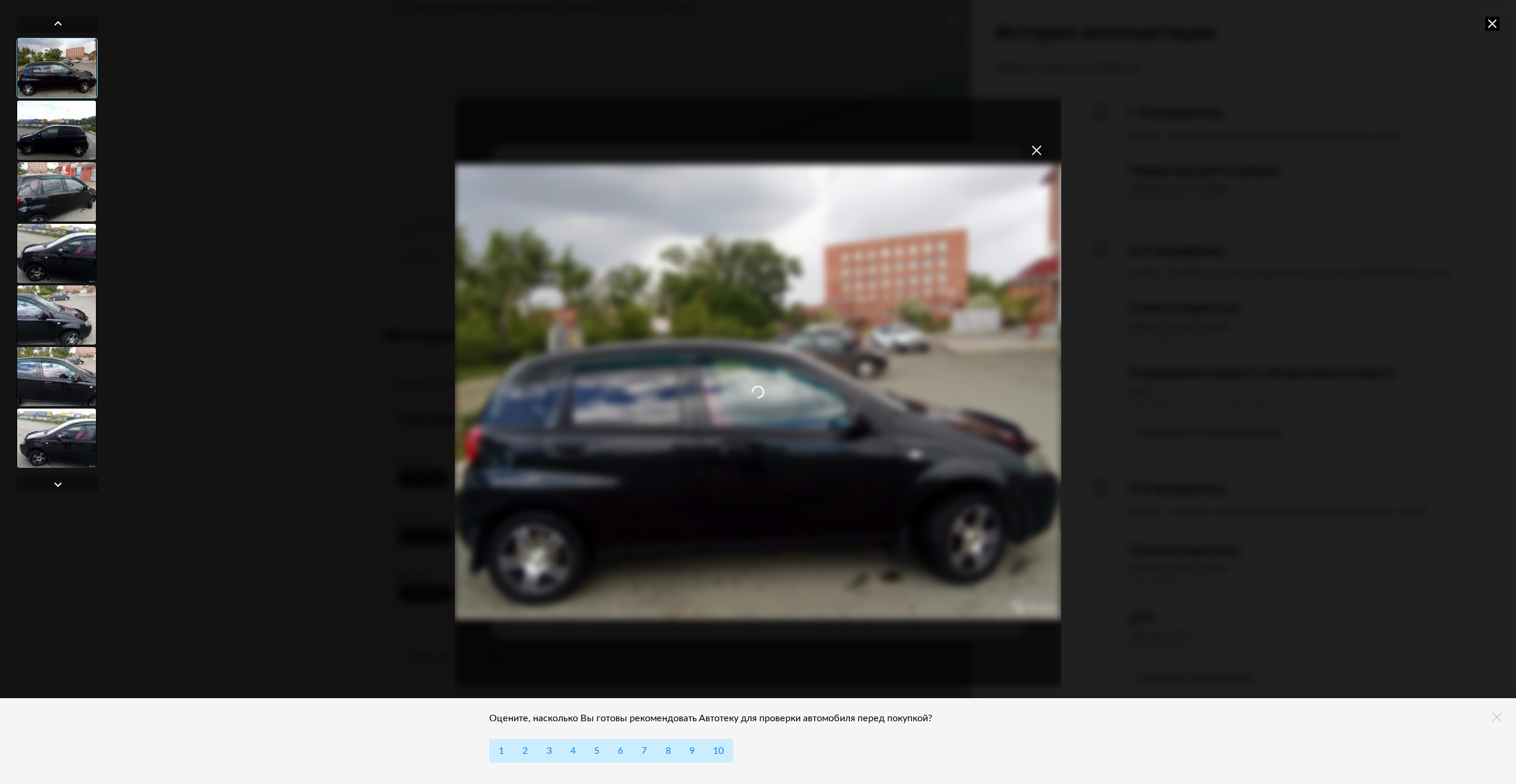
click at [1492, 26] on icon at bounding box center [1492, 24] width 14 height 14
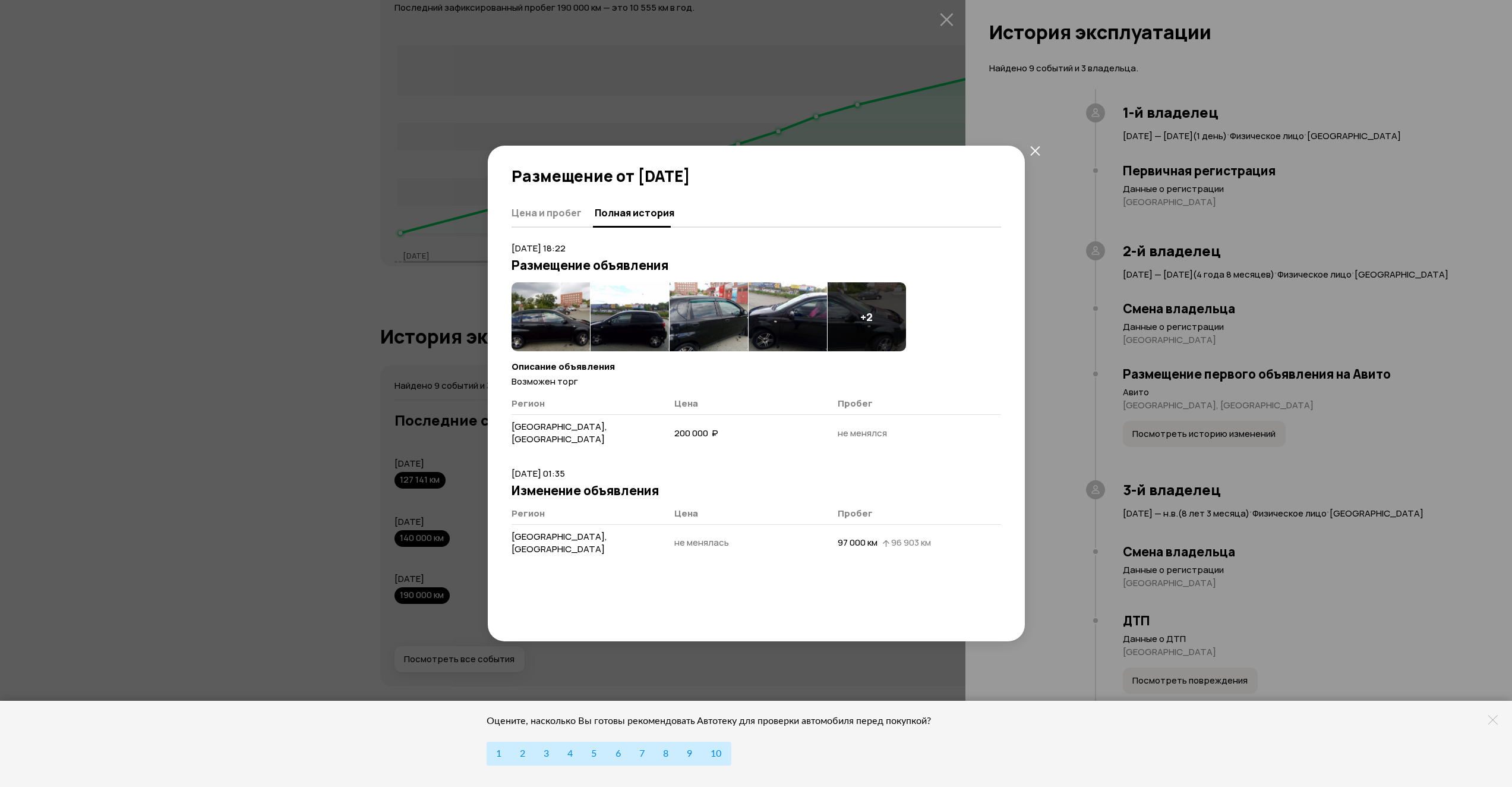
click at [1038, 153] on icon "закрыть" at bounding box center [1035, 150] width 10 height 10
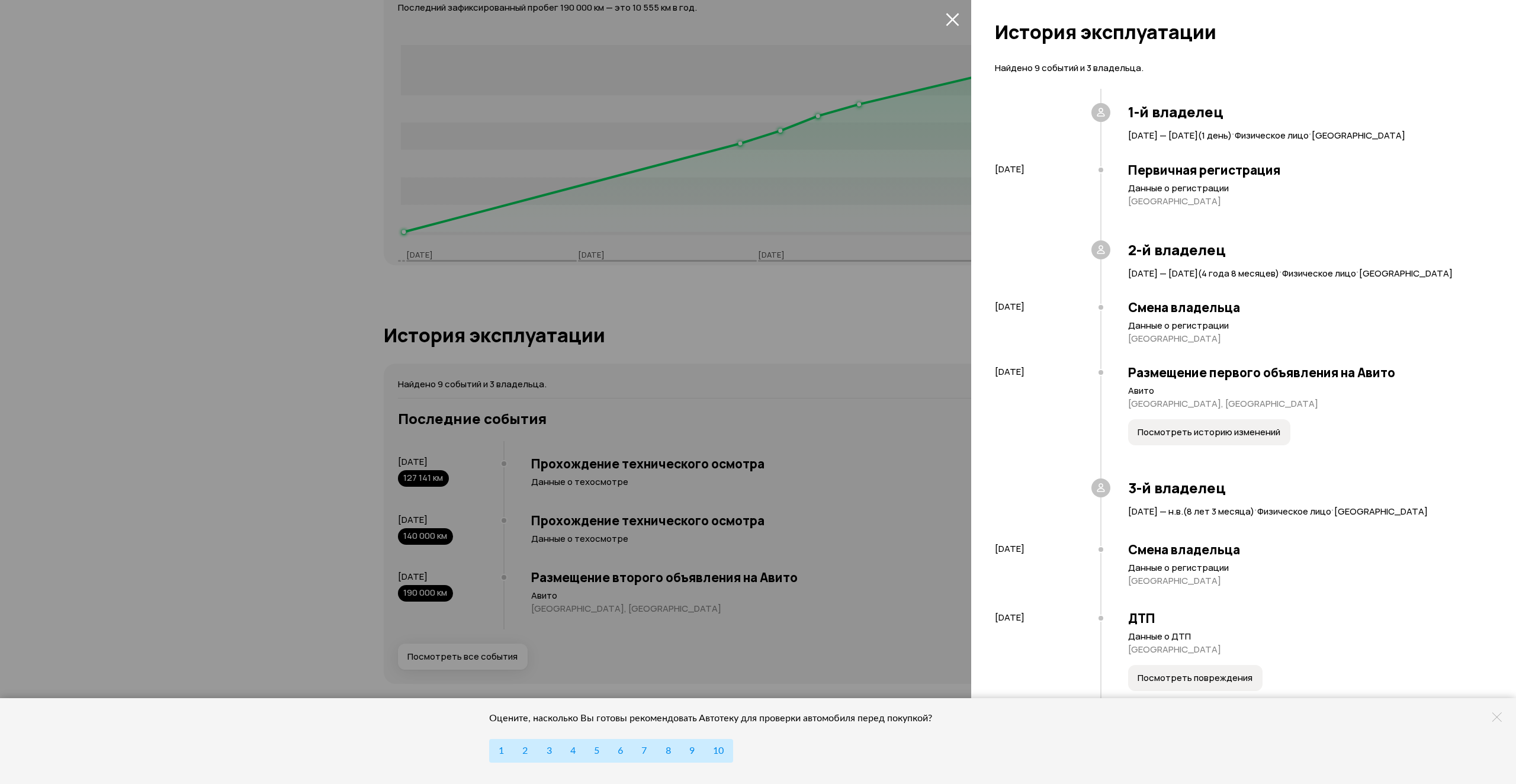
click at [946, 17] on icon "закрыть" at bounding box center [953, 19] width 14 height 14
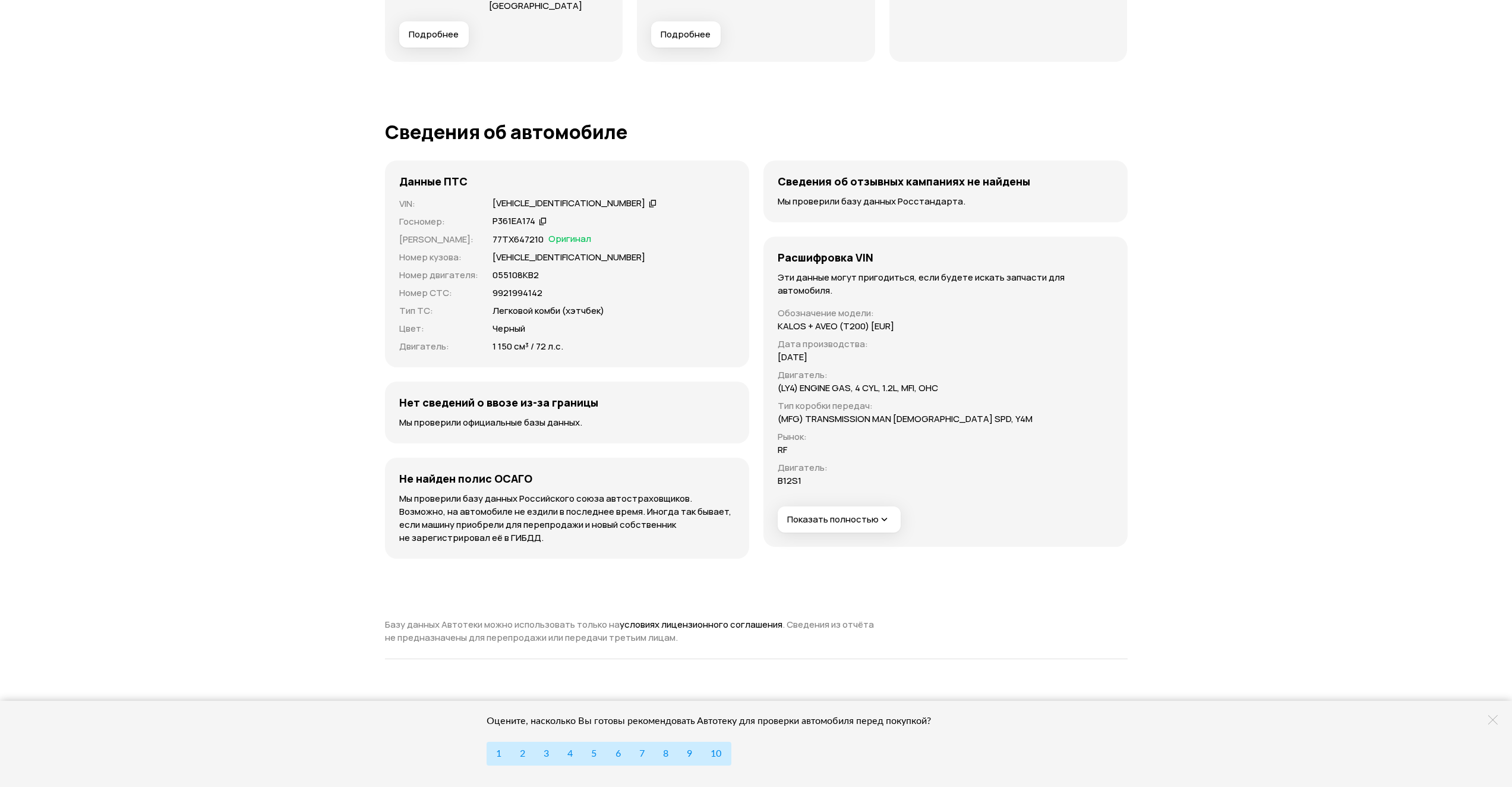
scroll to position [3706, 0]
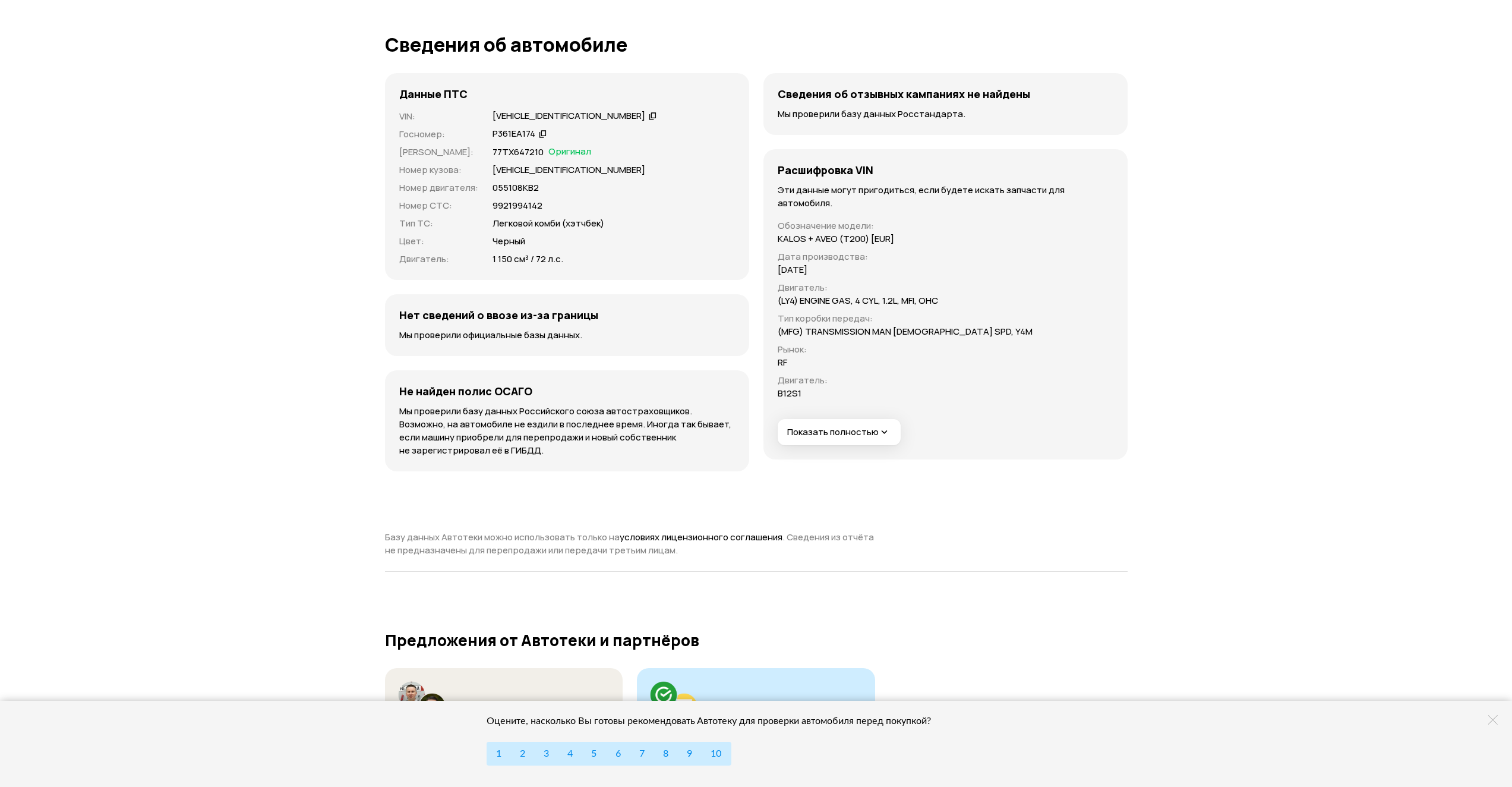
click at [880, 438] on icon "button" at bounding box center [885, 432] width 12 height 12
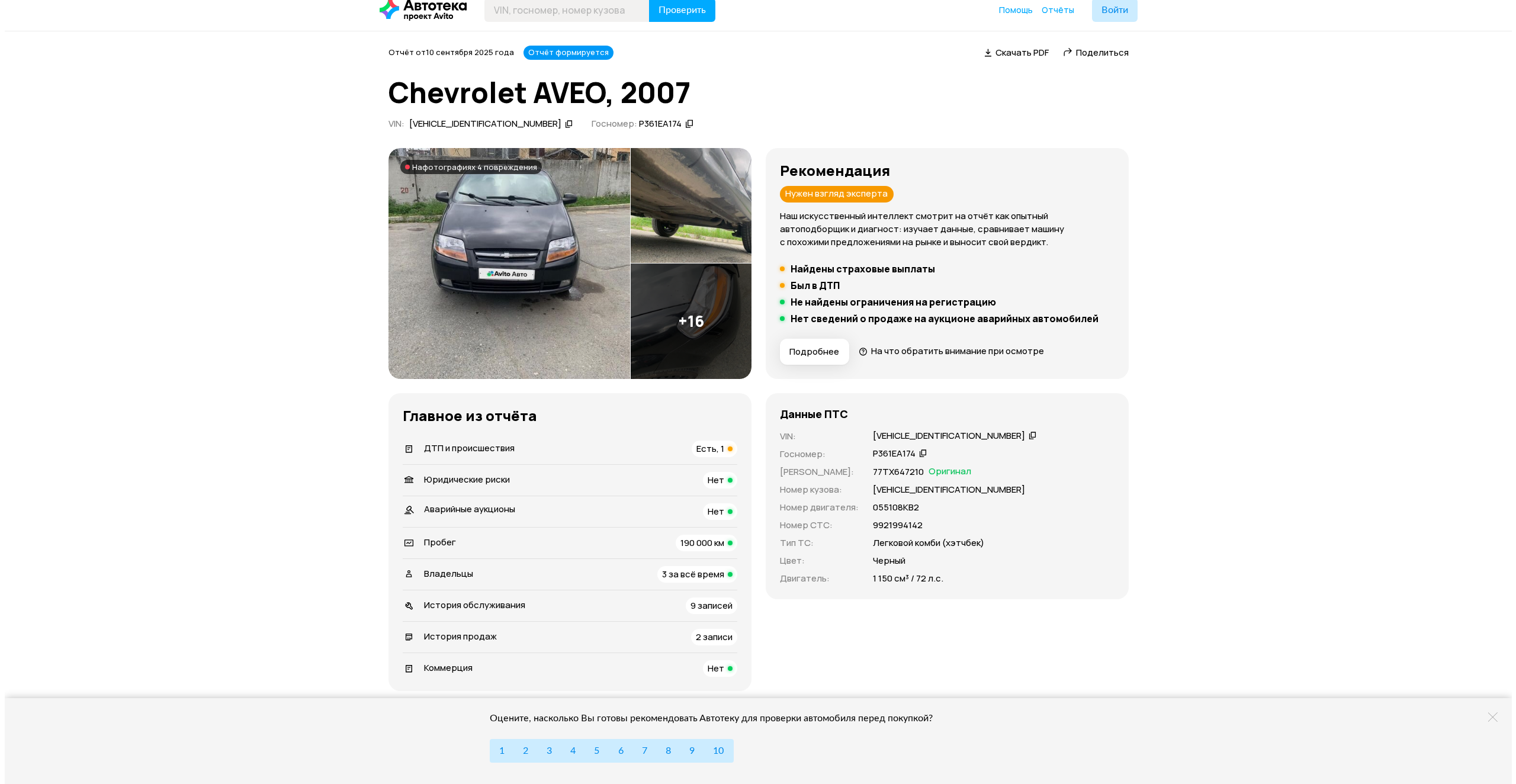
scroll to position [0, 0]
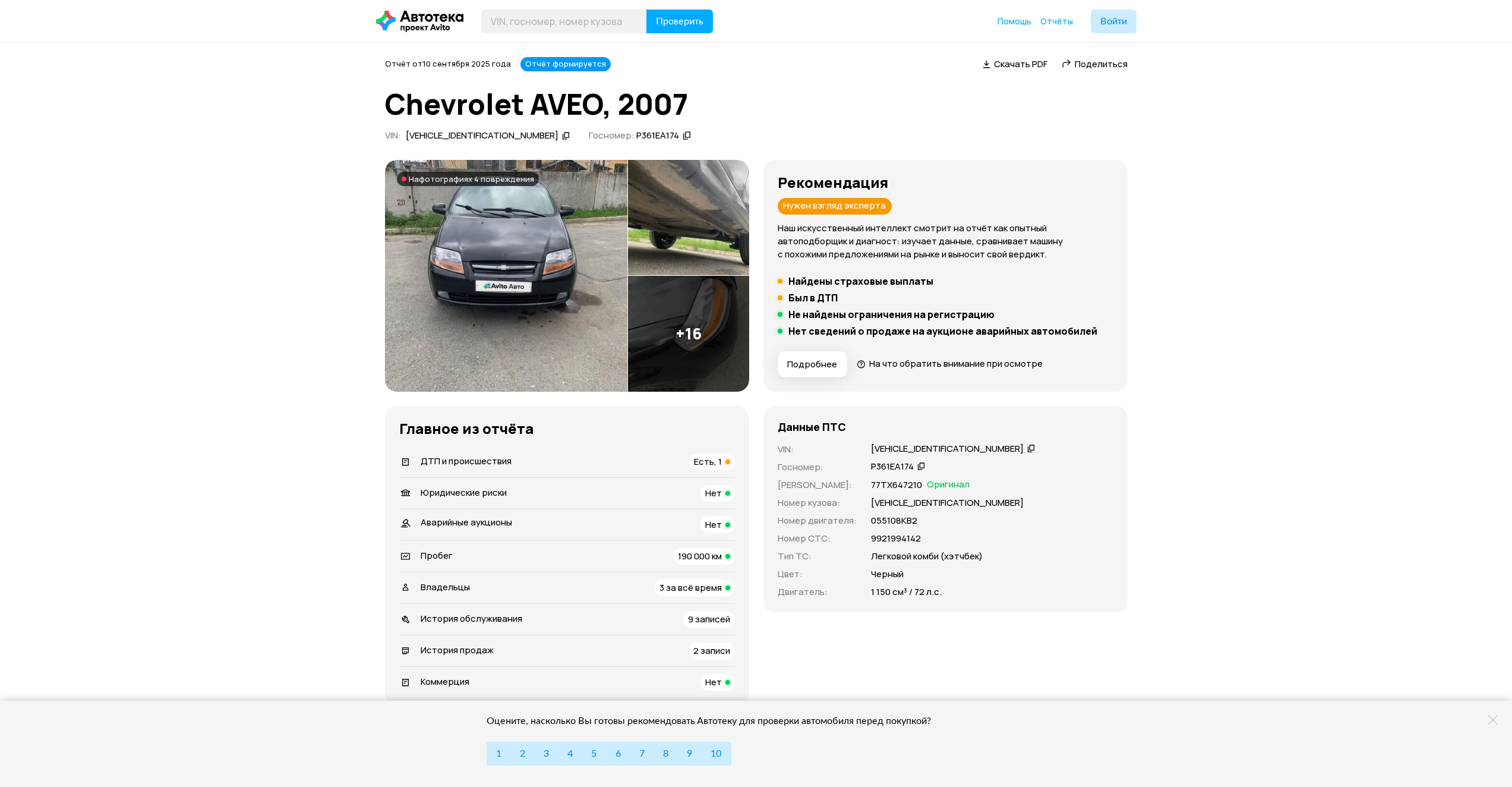
click at [603, 314] on img at bounding box center [506, 276] width 243 height 232
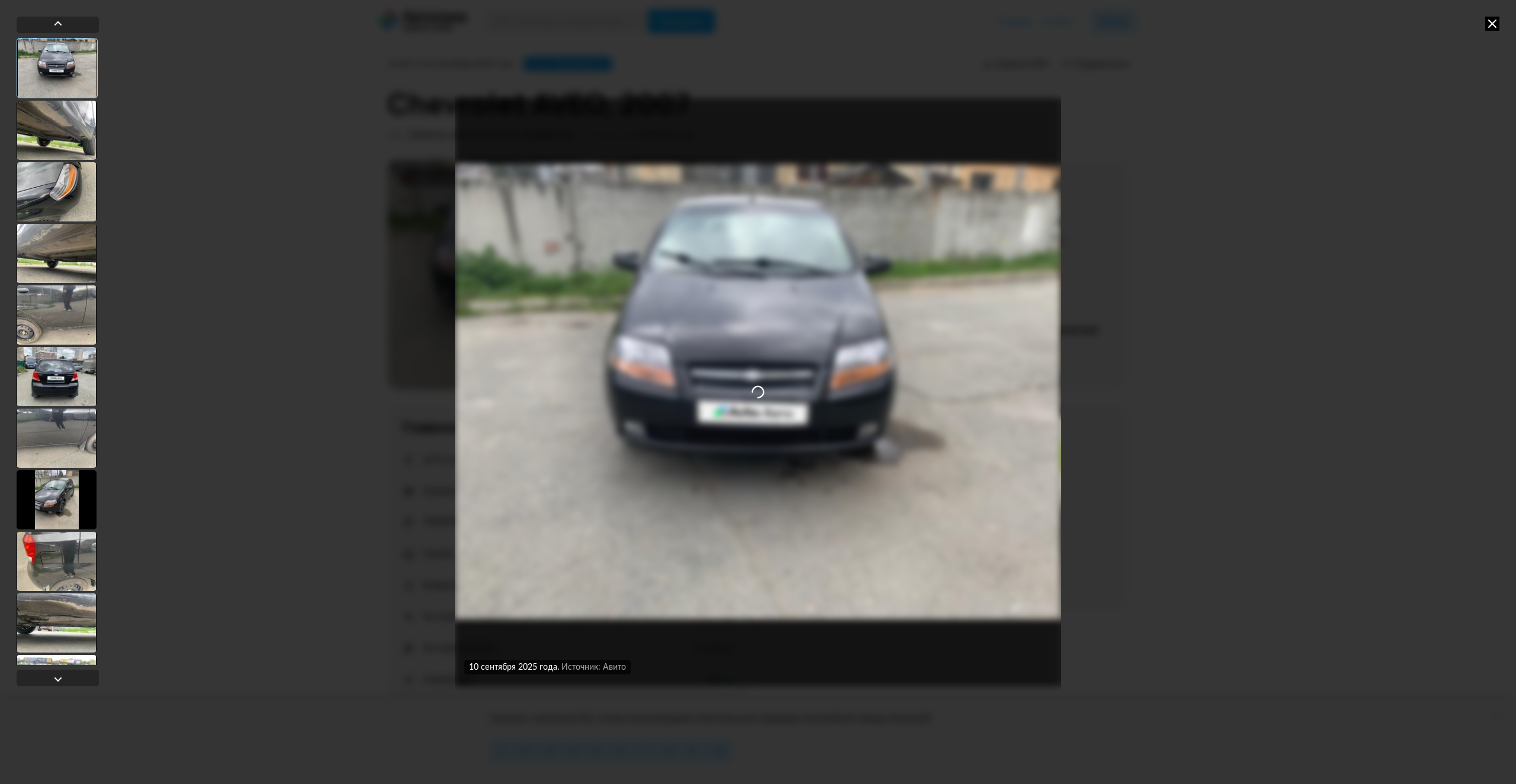
click at [49, 121] on div at bounding box center [57, 130] width 80 height 60
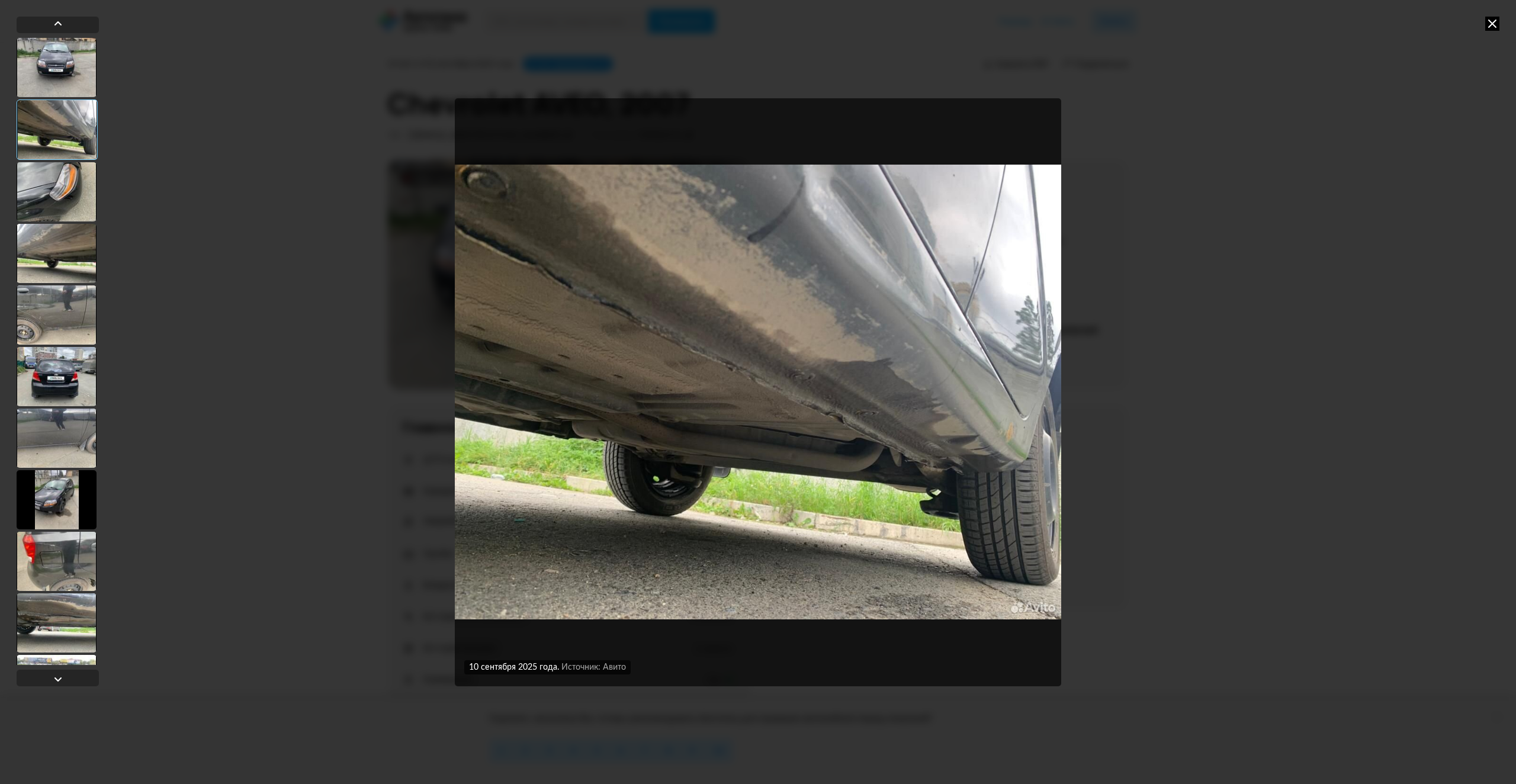
click at [40, 198] on div at bounding box center [57, 192] width 80 height 60
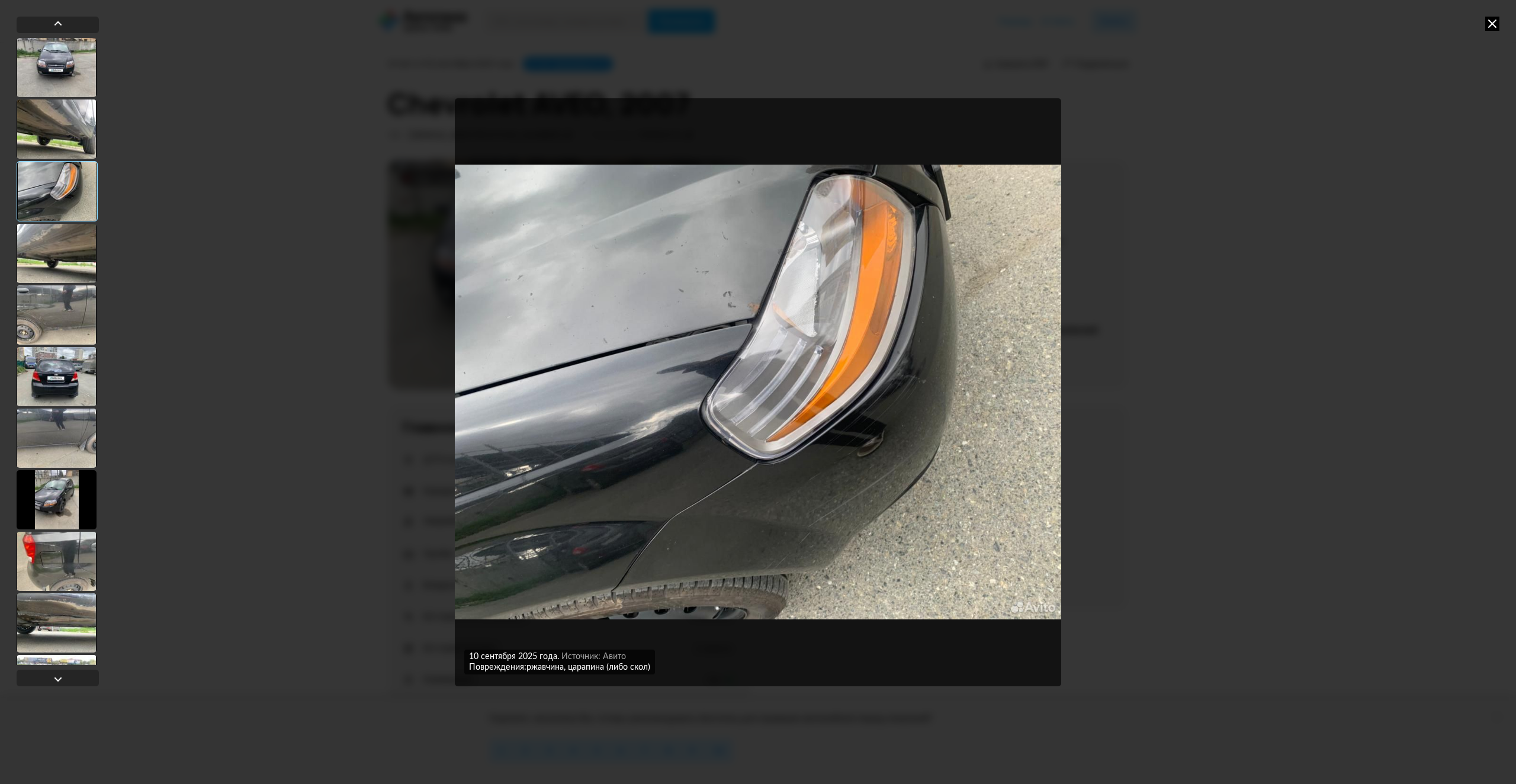
click at [48, 253] on div at bounding box center [57, 253] width 80 height 60
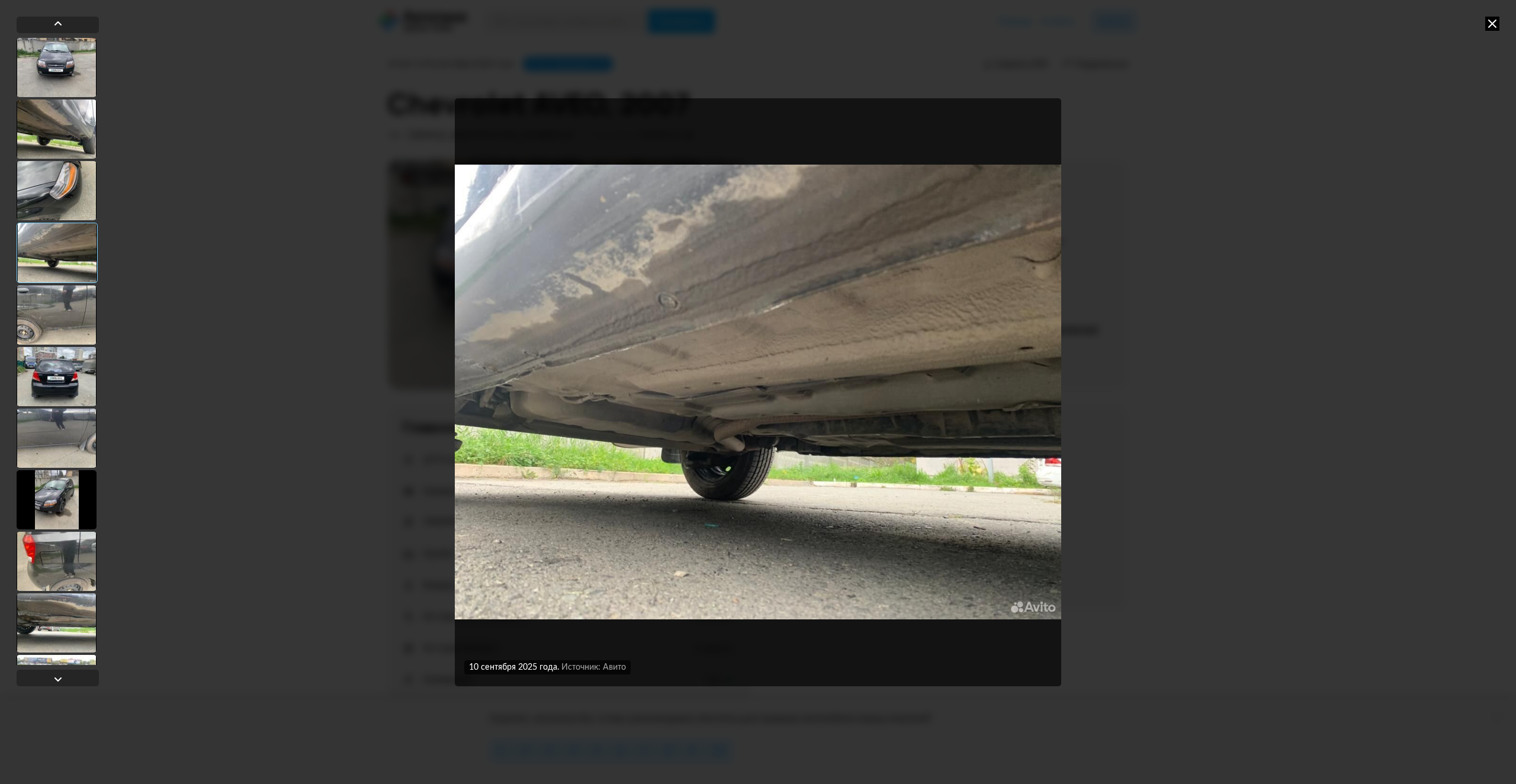
click at [38, 308] on div at bounding box center [57, 314] width 80 height 60
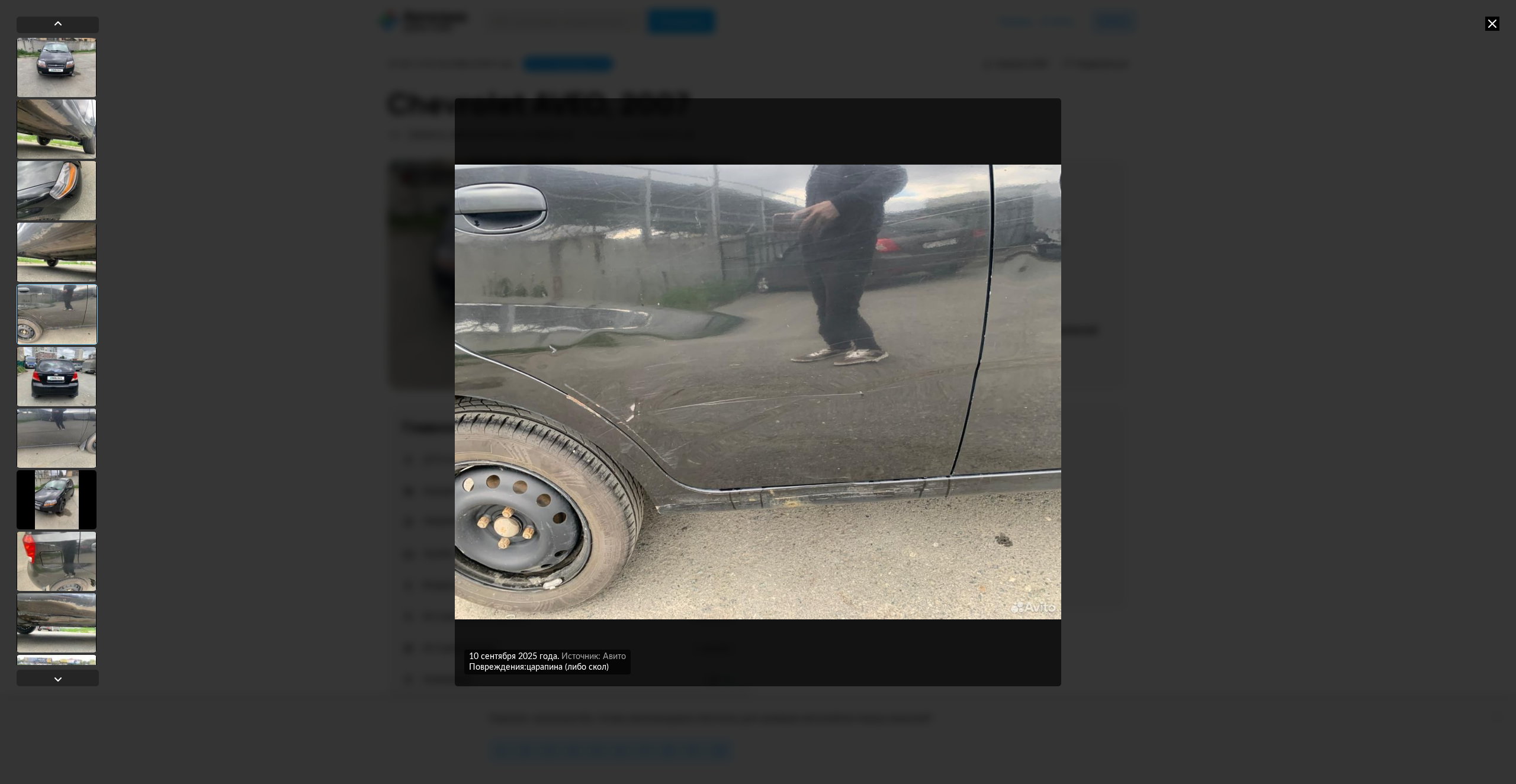
click at [65, 134] on div at bounding box center [57, 129] width 80 height 60
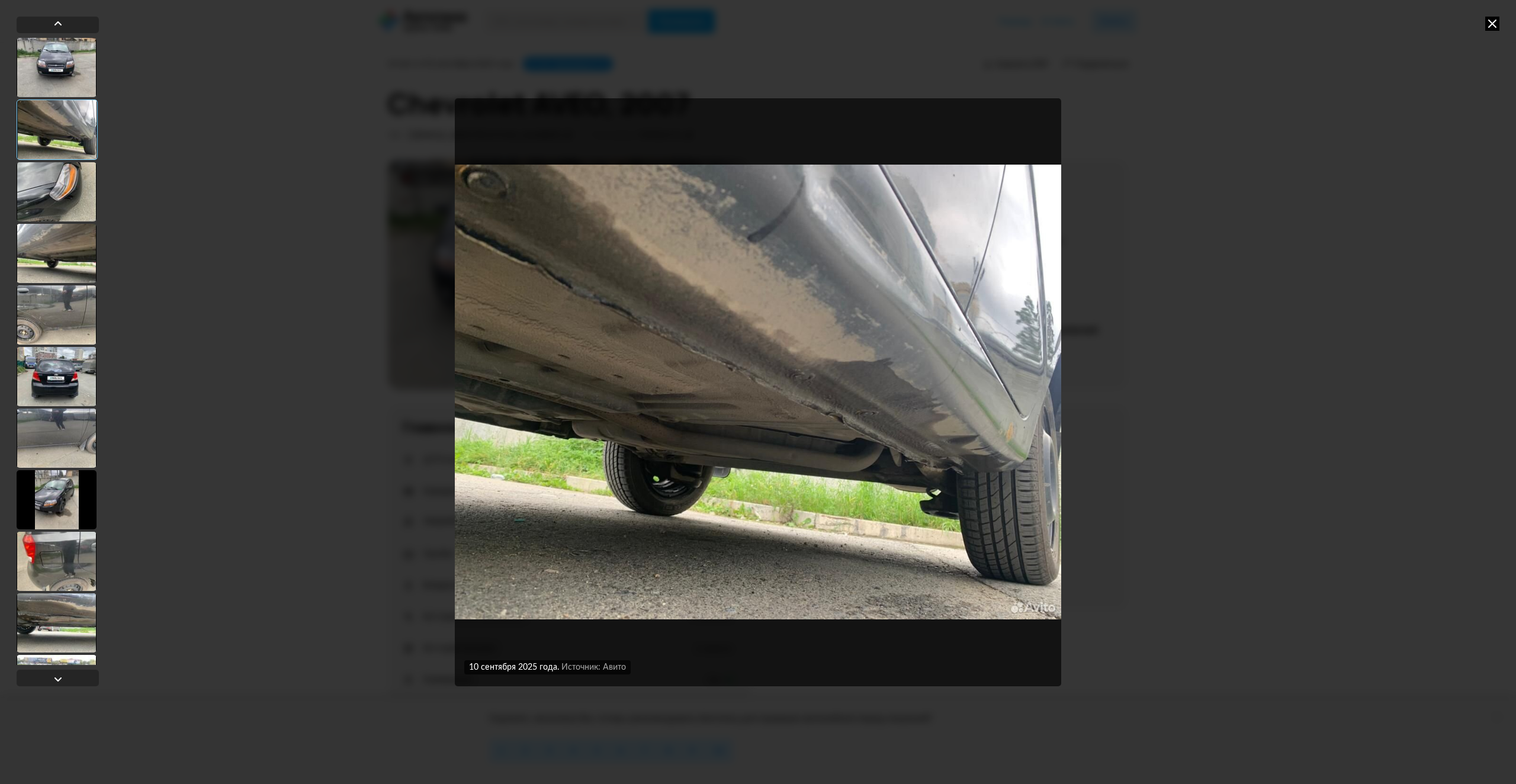
click at [64, 181] on div at bounding box center [57, 192] width 80 height 60
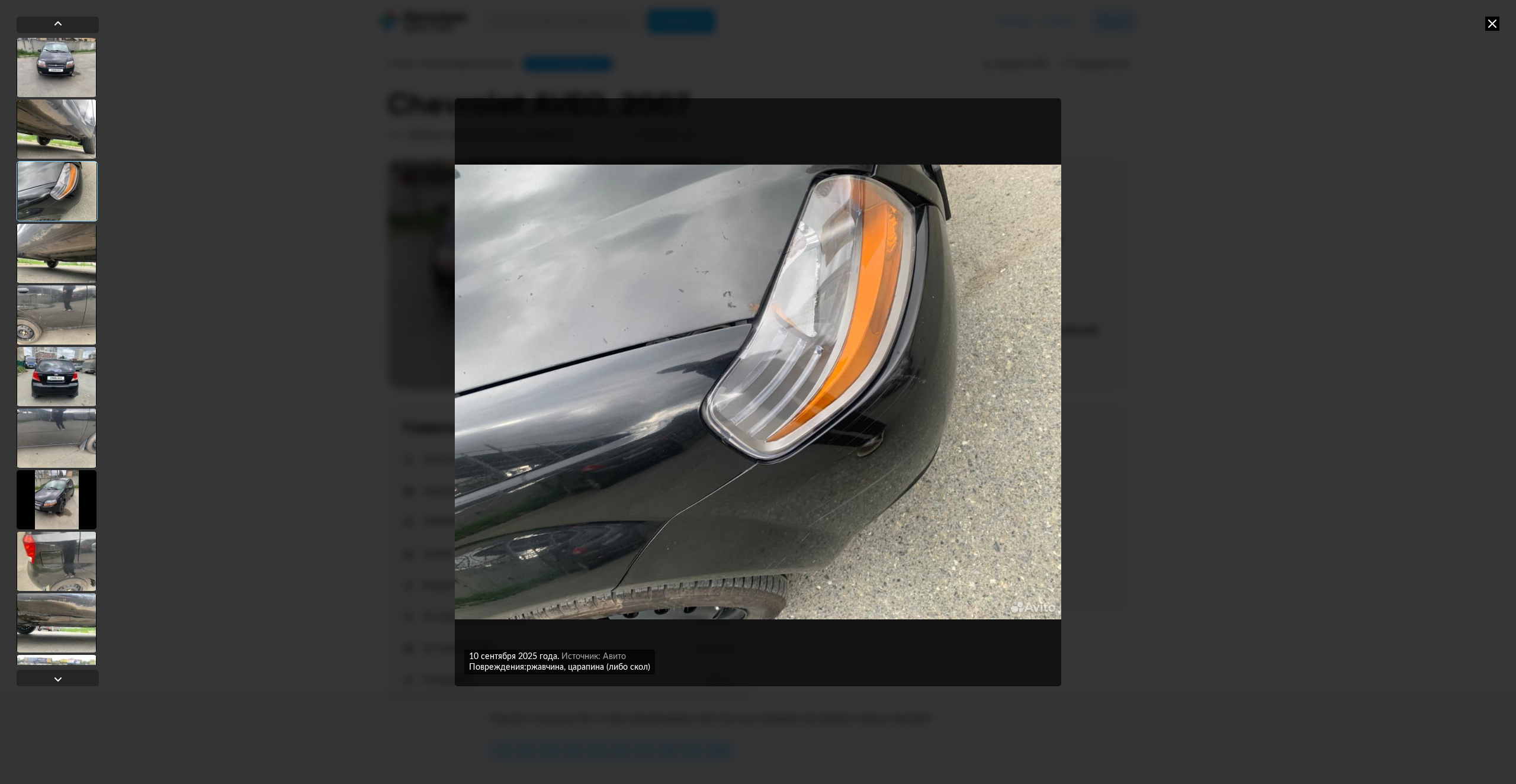
click at [67, 245] on div at bounding box center [57, 253] width 80 height 60
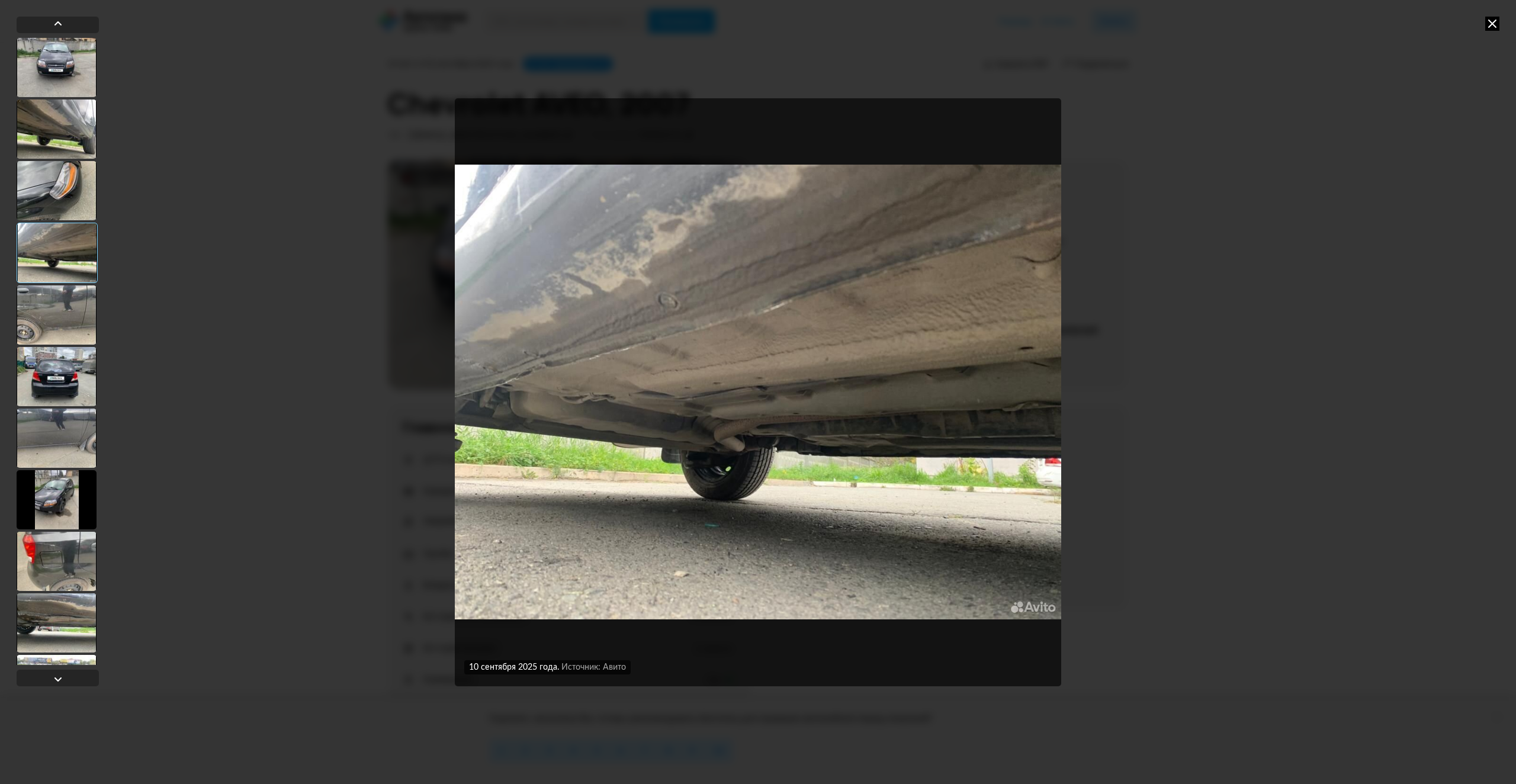
click at [67, 276] on div at bounding box center [57, 253] width 81 height 60
click at [60, 294] on div at bounding box center [57, 314] width 80 height 60
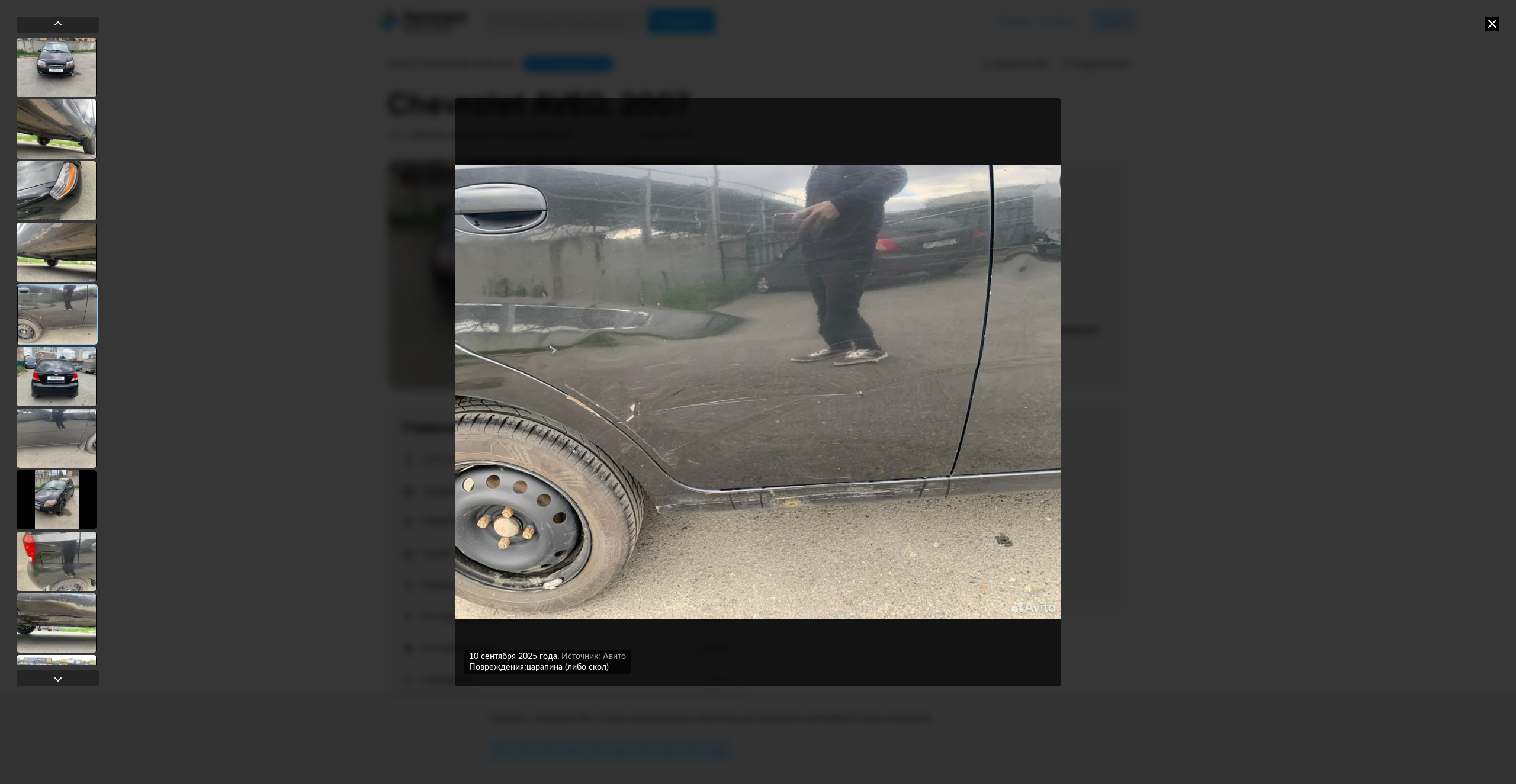
click at [43, 361] on div at bounding box center [57, 376] width 80 height 60
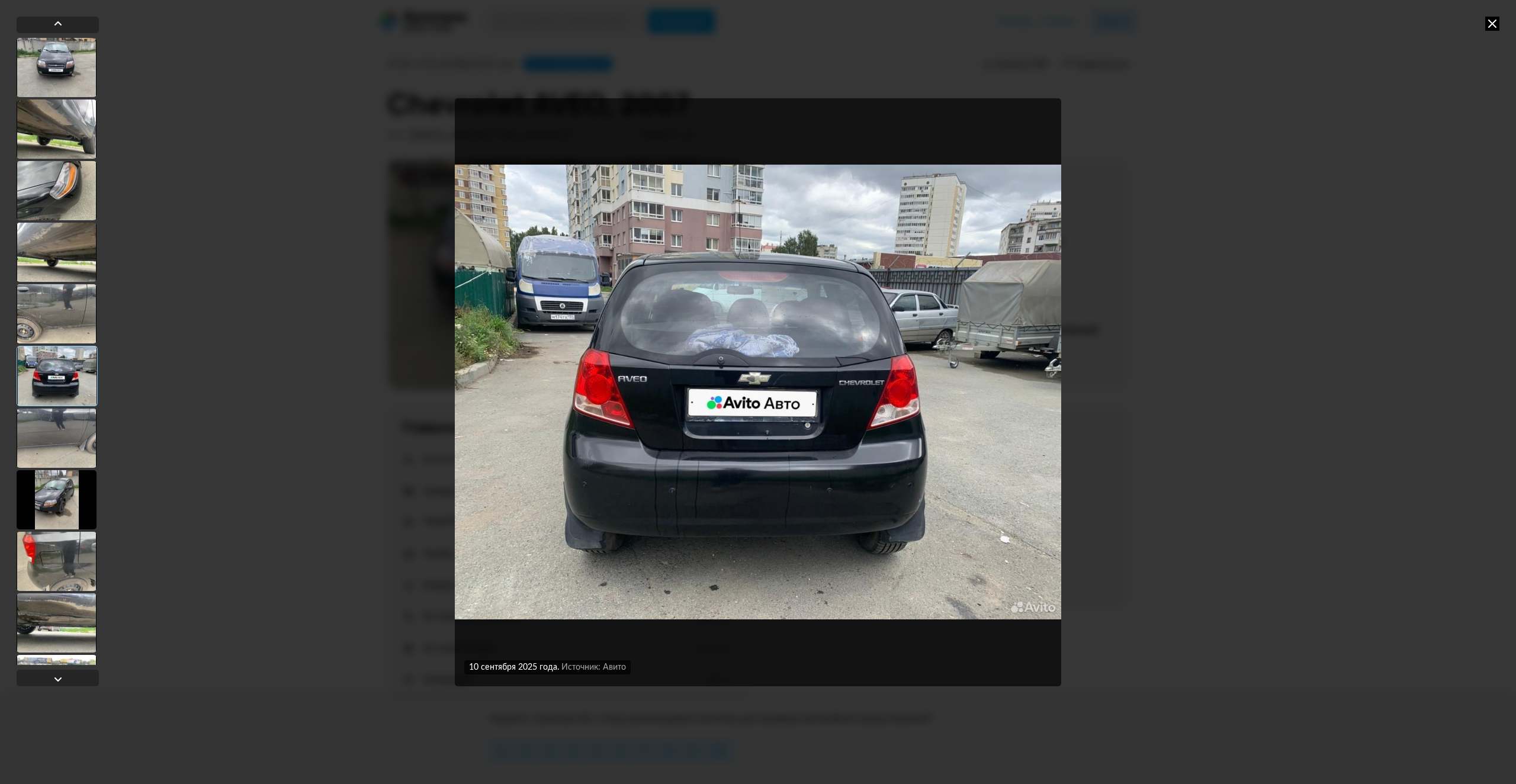
click at [44, 361] on div at bounding box center [57, 375] width 81 height 60
click at [42, 419] on div at bounding box center [57, 438] width 80 height 60
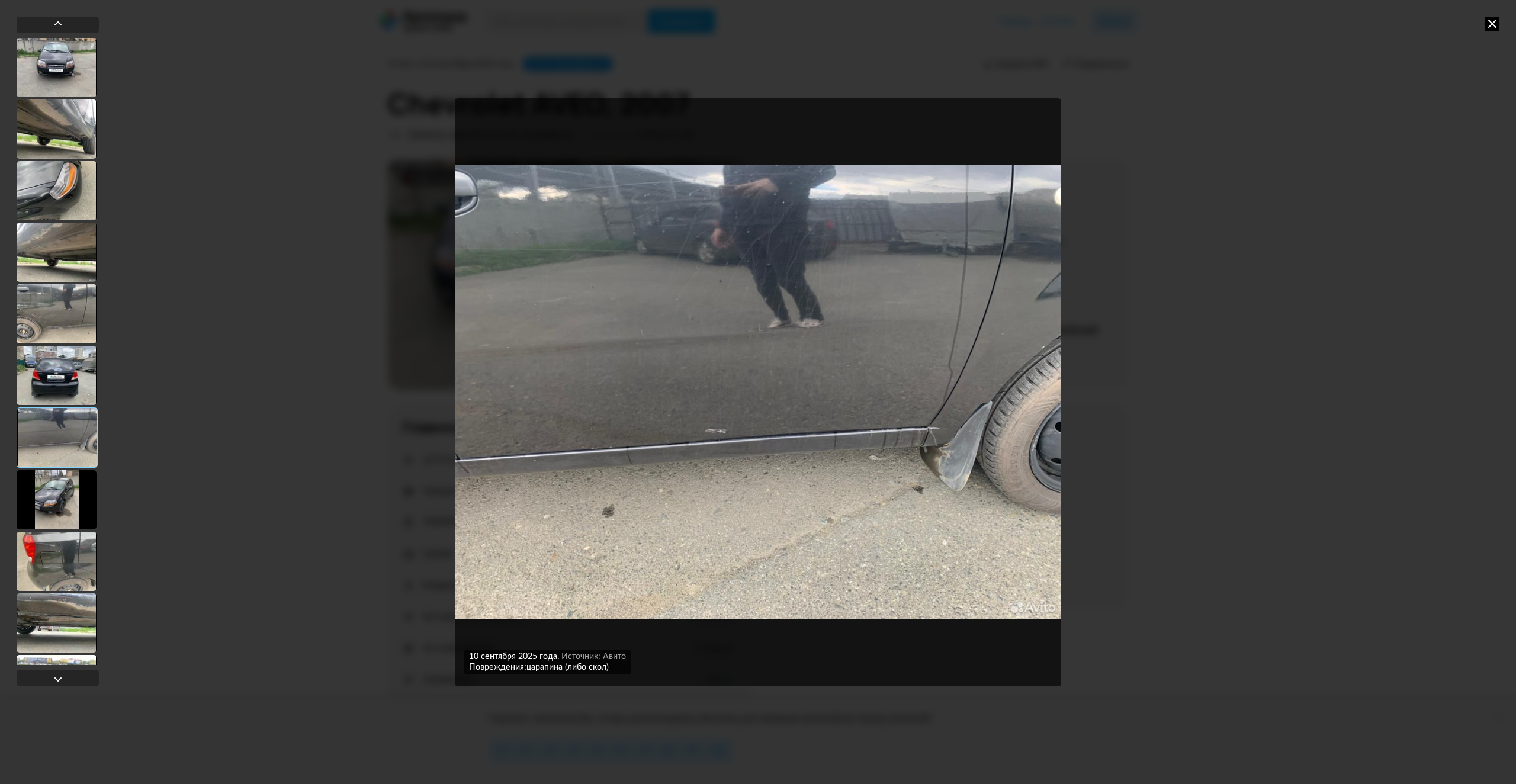
click at [60, 483] on div at bounding box center [57, 500] width 80 height 60
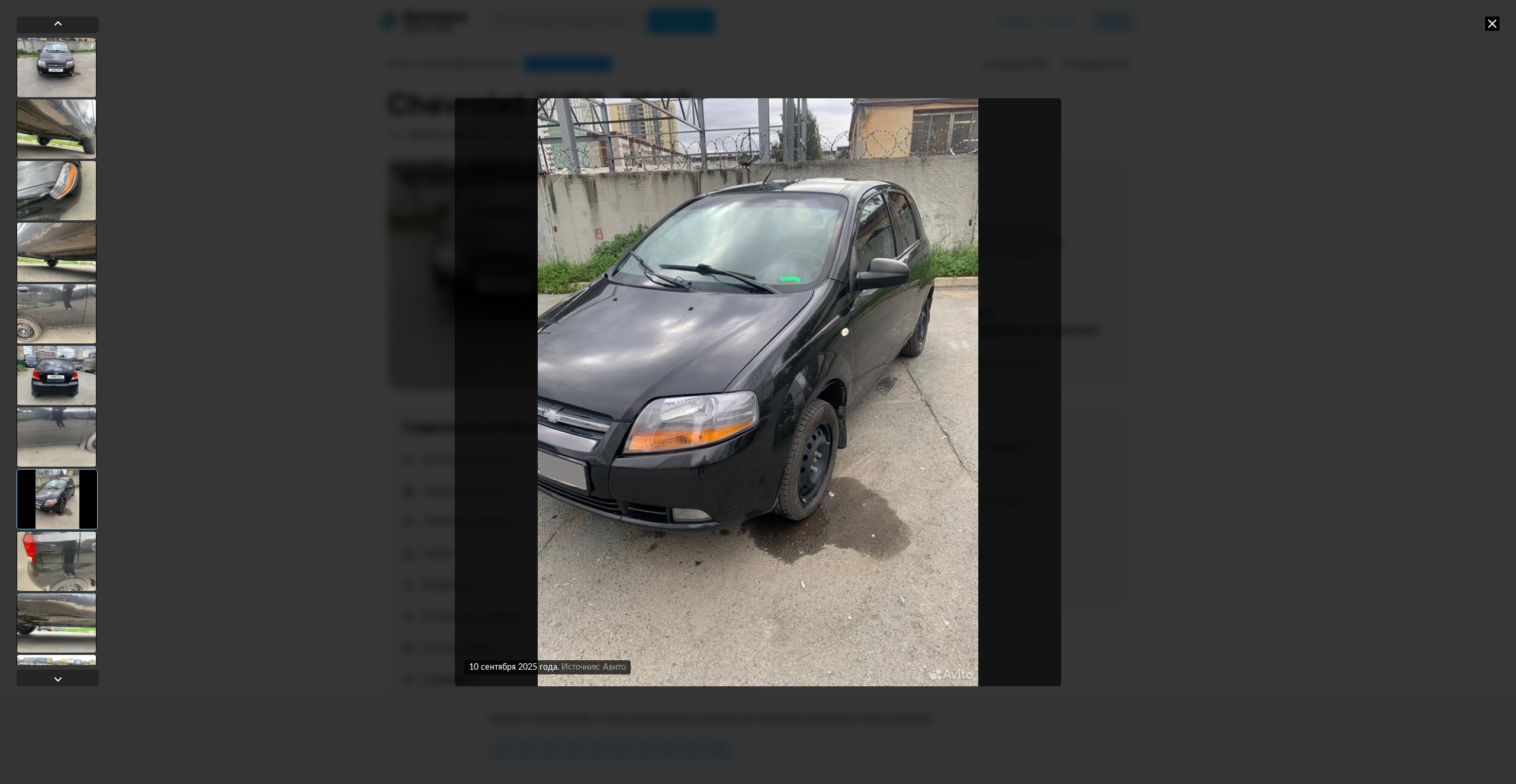
click at [64, 547] on div at bounding box center [57, 561] width 80 height 60
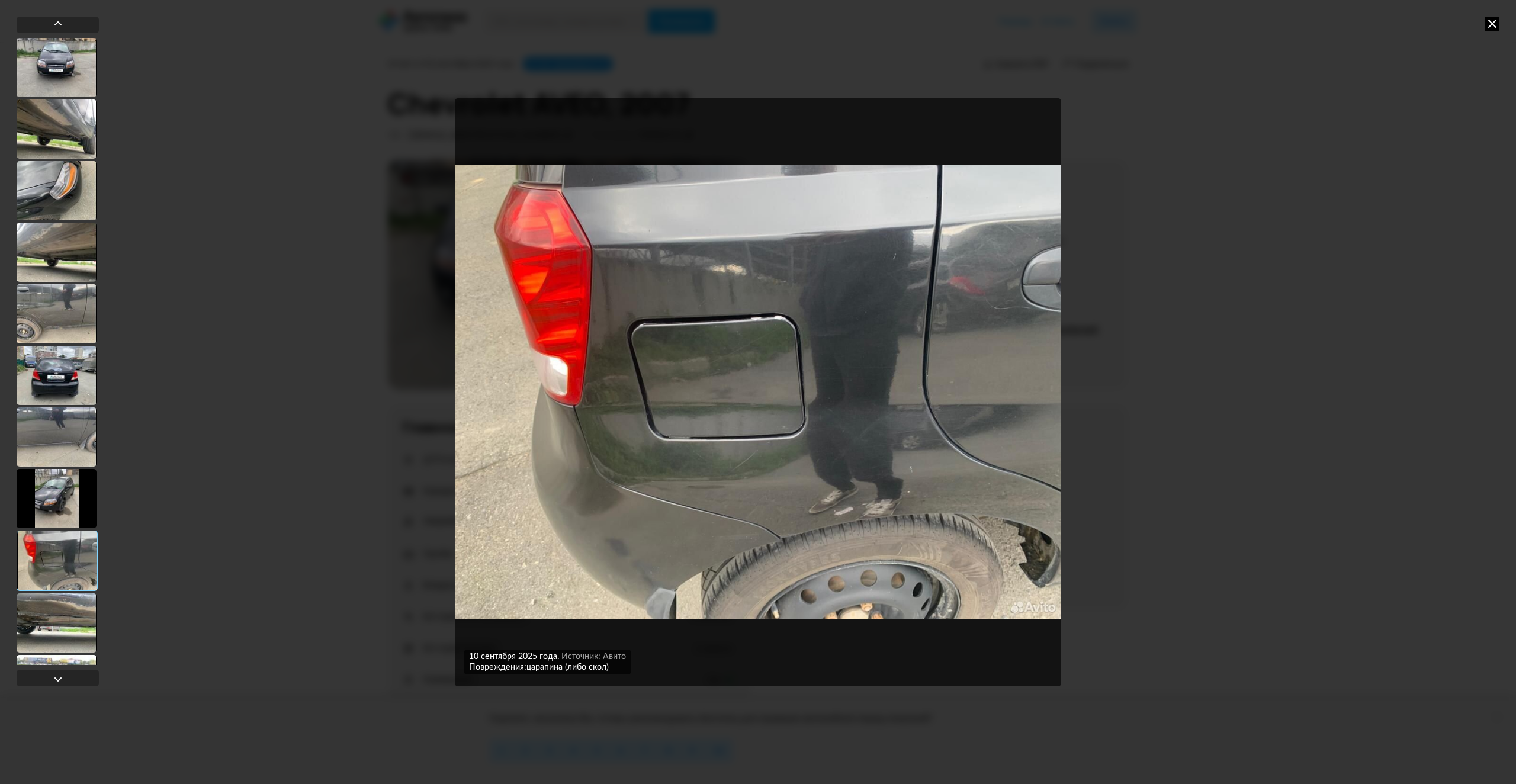
click at [58, 613] on div at bounding box center [57, 622] width 80 height 60
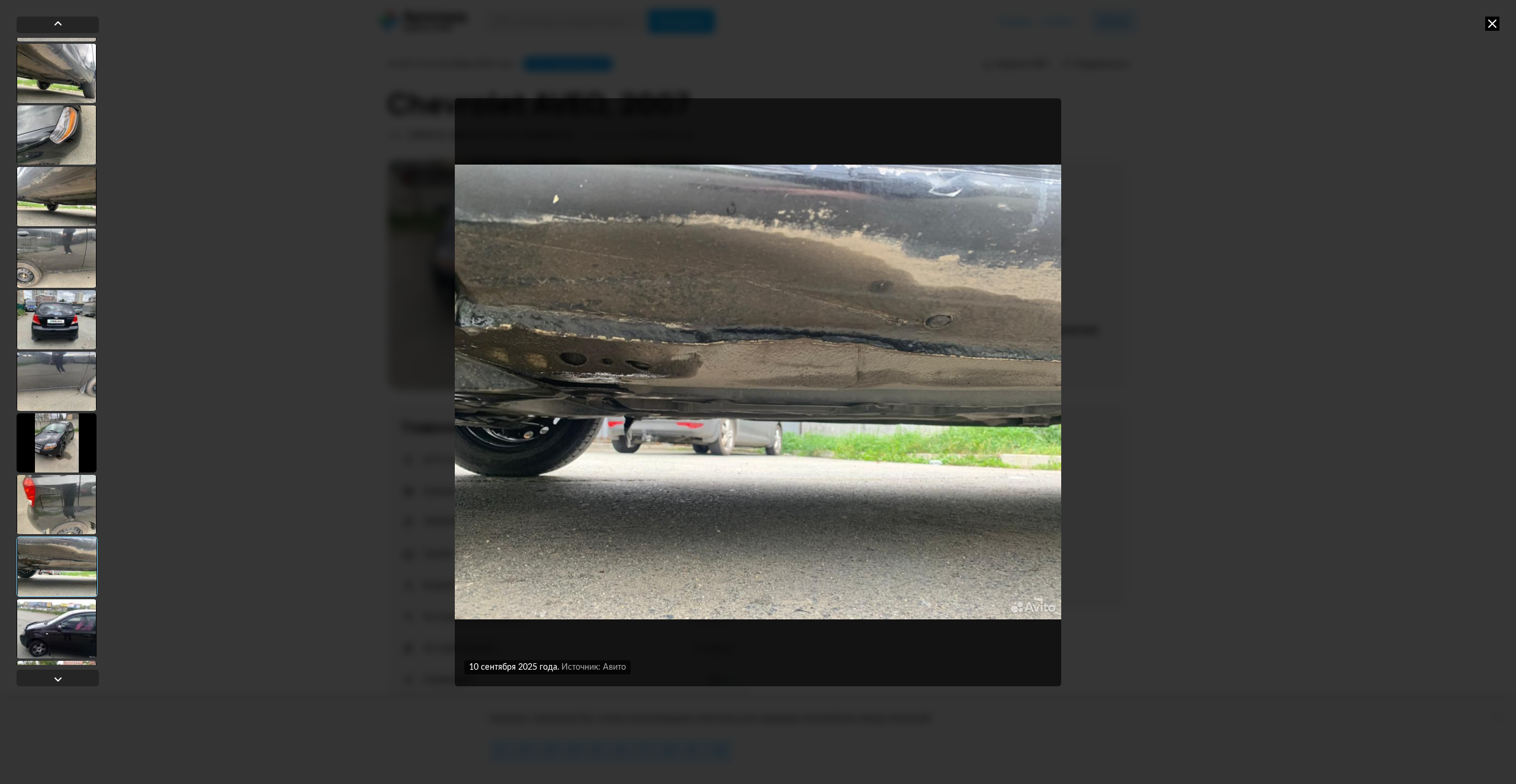
scroll to position [118, 0]
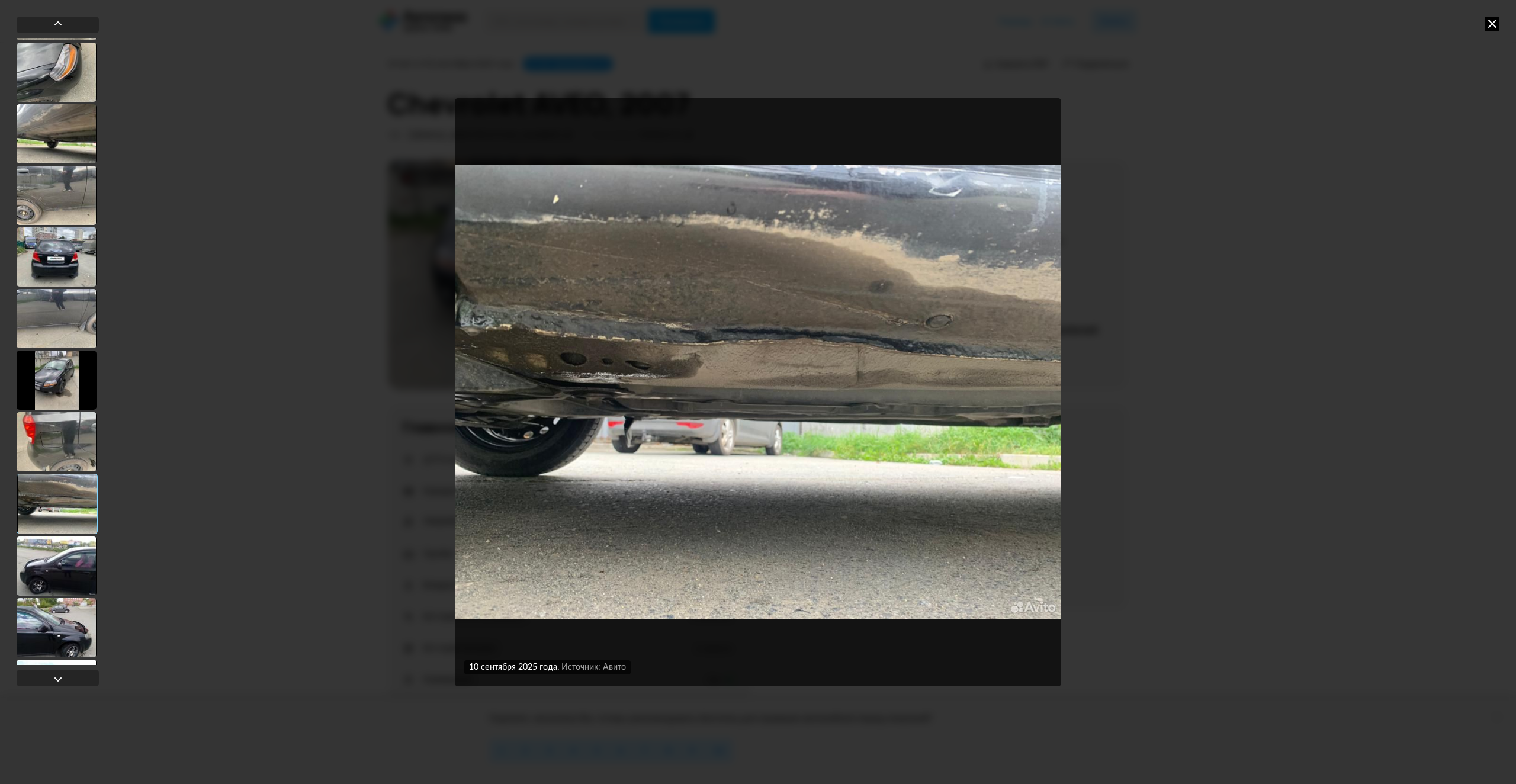
click at [65, 571] on div at bounding box center [57, 566] width 80 height 60
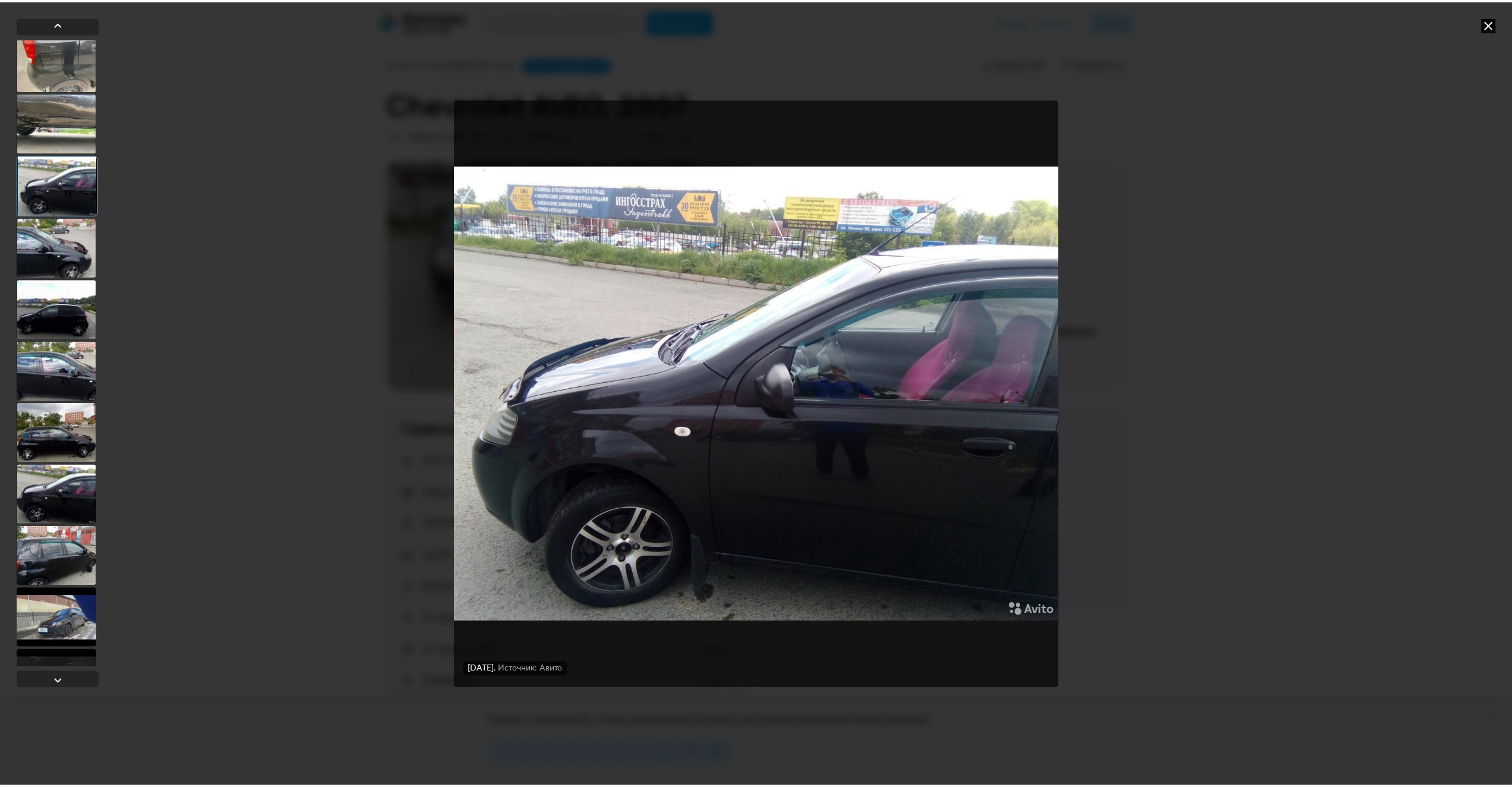
scroll to position [546, 0]
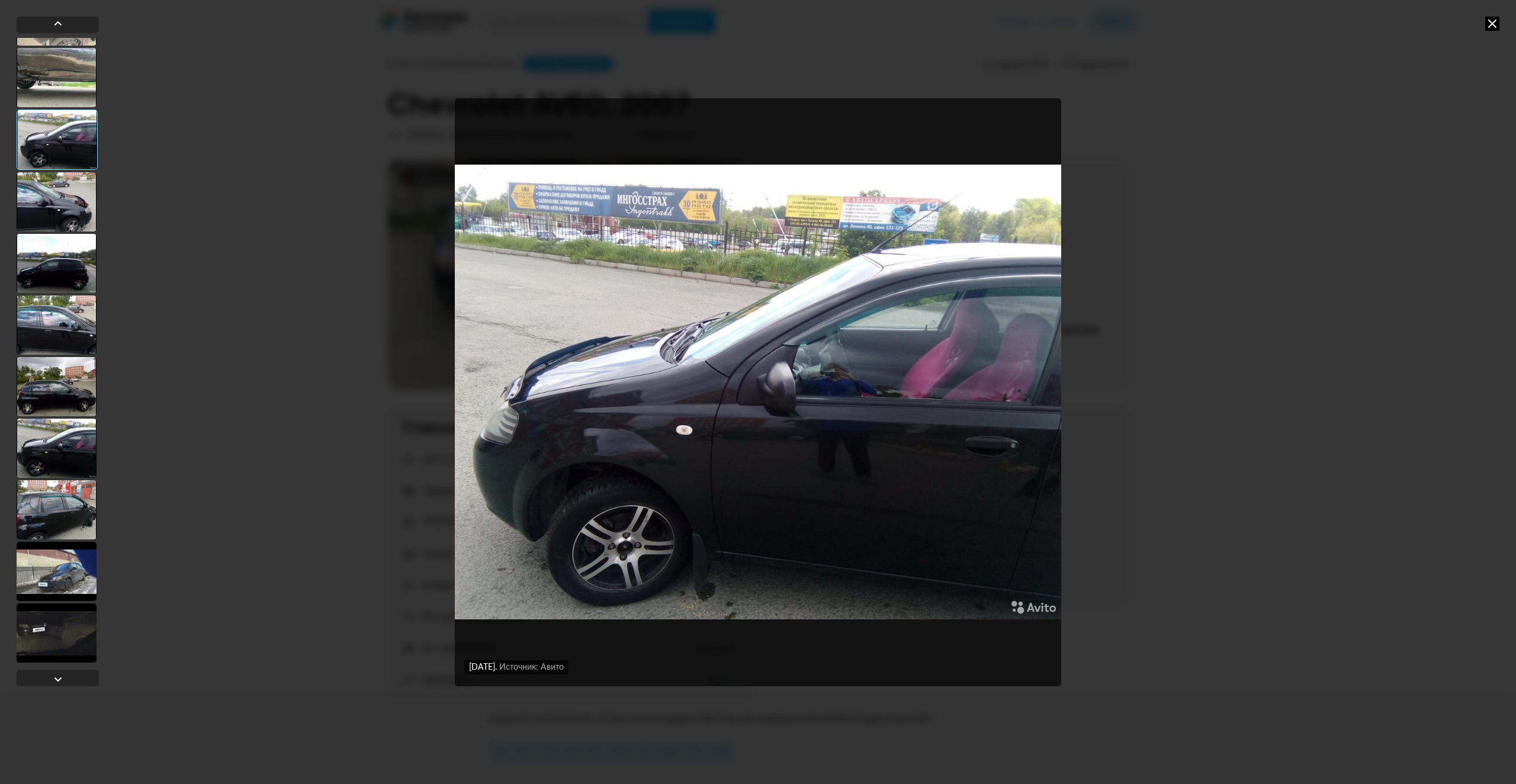
click at [1306, 497] on div "[DATE] Источник: Авито [DATE] Источник: Авито [DATE] Источник: Авито Повреждени…" at bounding box center [758, 392] width 1516 height 784
drag, startPoint x: 1054, startPoint y: 481, endPoint x: 1079, endPoint y: 475, distance: 25.7
click at [1054, 481] on div "[DATE] Источник: Авито [DATE] Источник: Авито [DATE] Источник: Авито Повреждени…" at bounding box center [758, 392] width 1516 height 784
click at [1491, 23] on icon at bounding box center [1492, 24] width 14 height 14
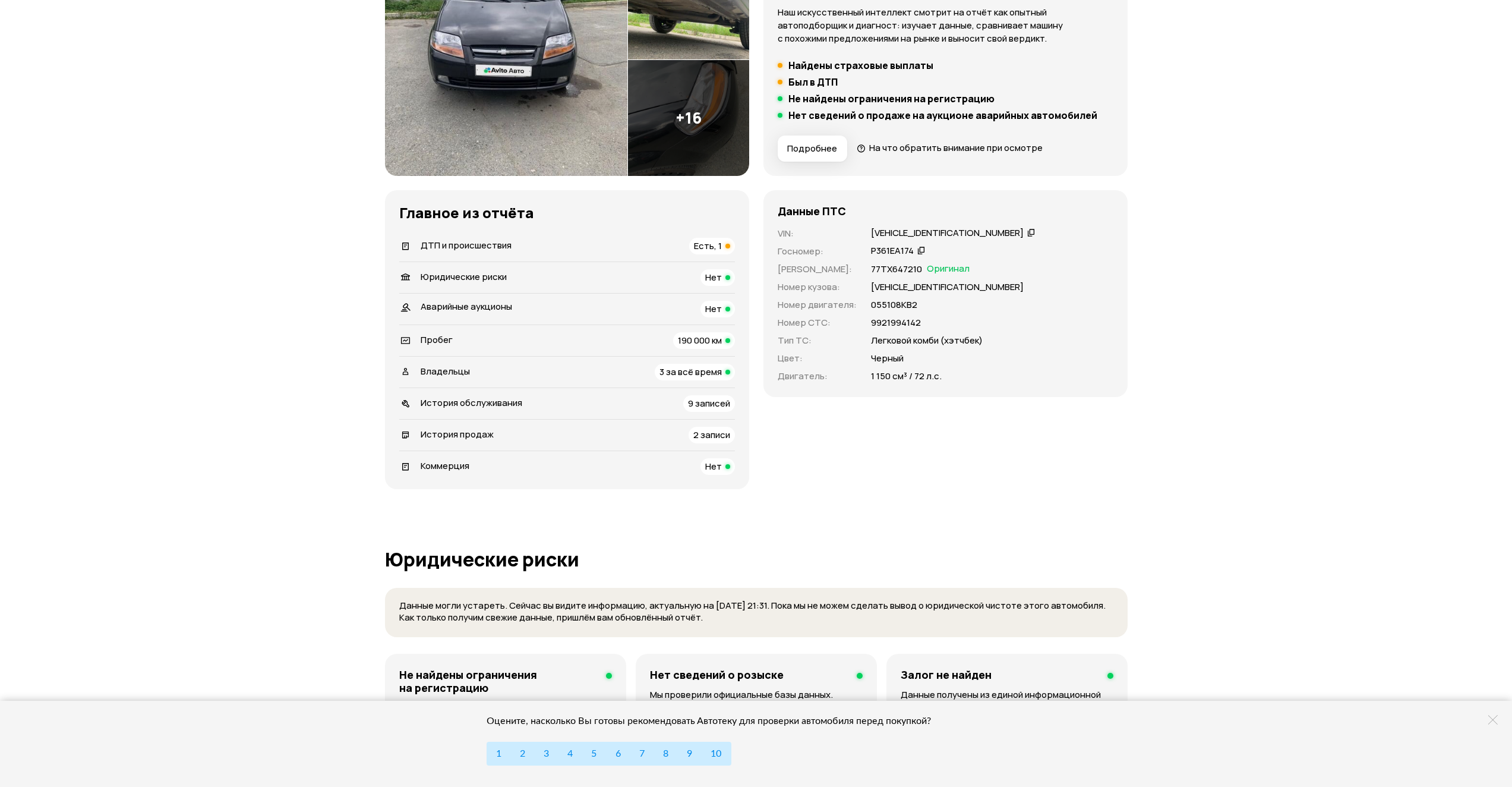
scroll to position [356, 0]
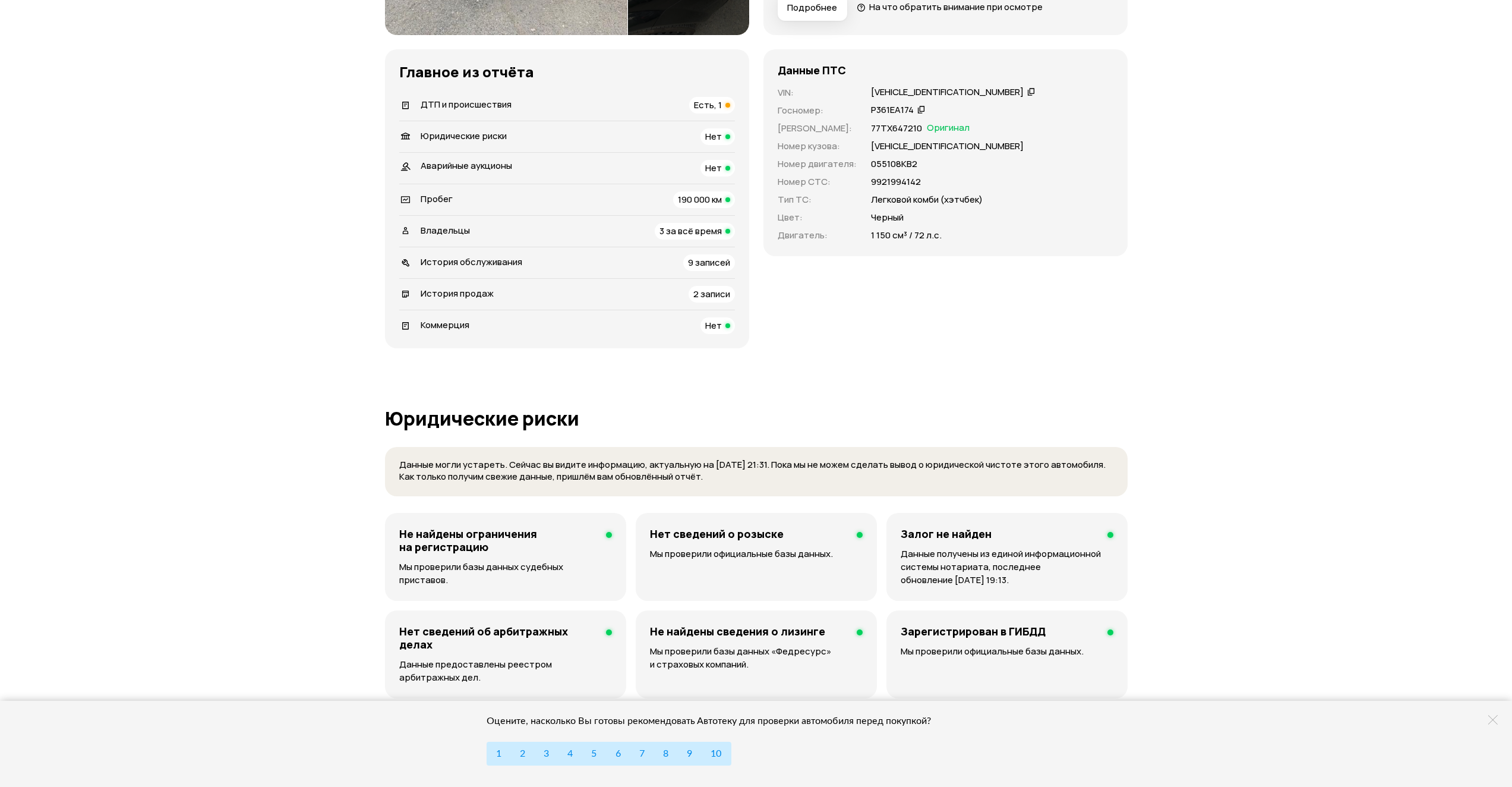
click at [596, 263] on div "История обслуживания 9 записей" at bounding box center [566, 263] width 336 height 17
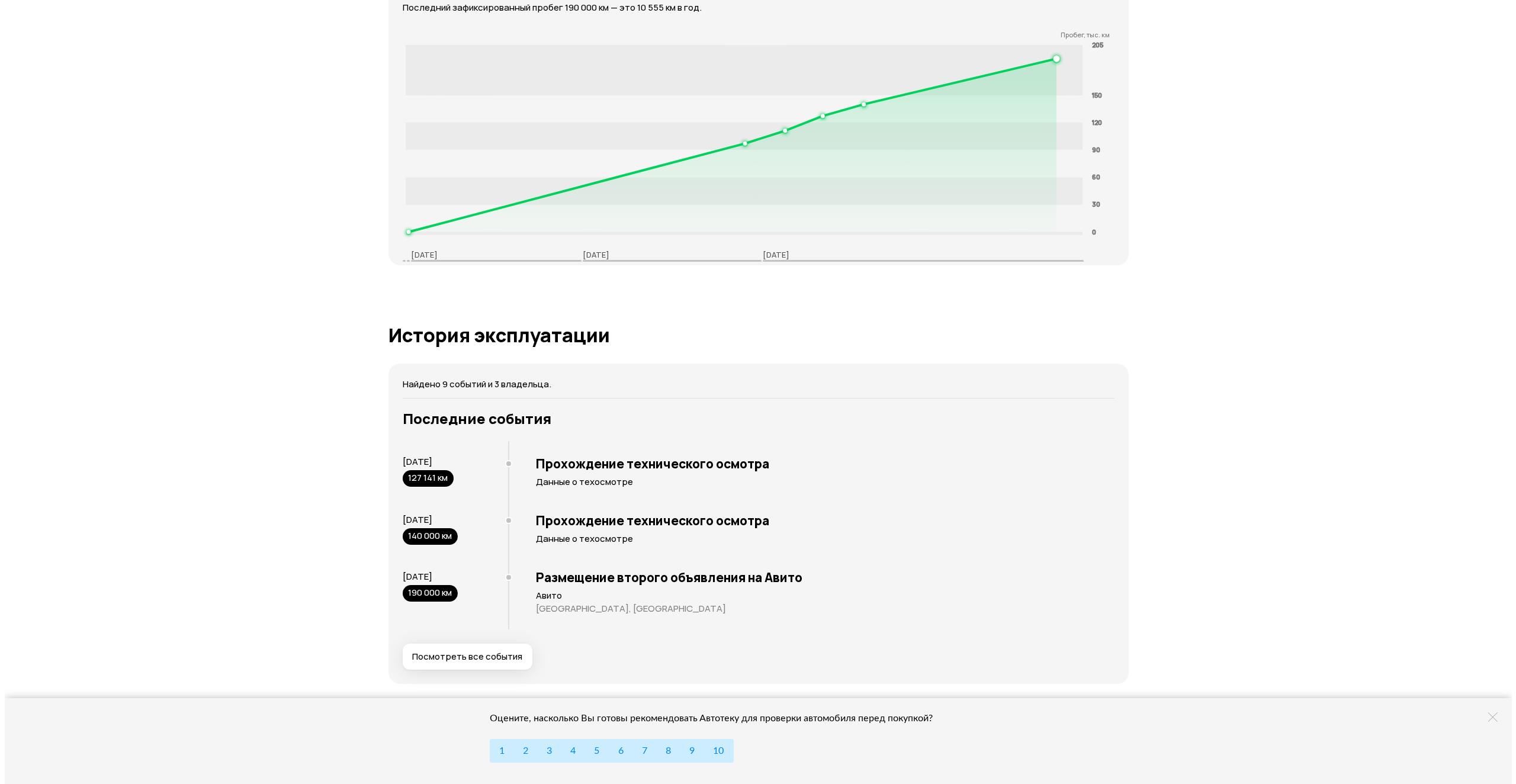
scroll to position [2300, 0]
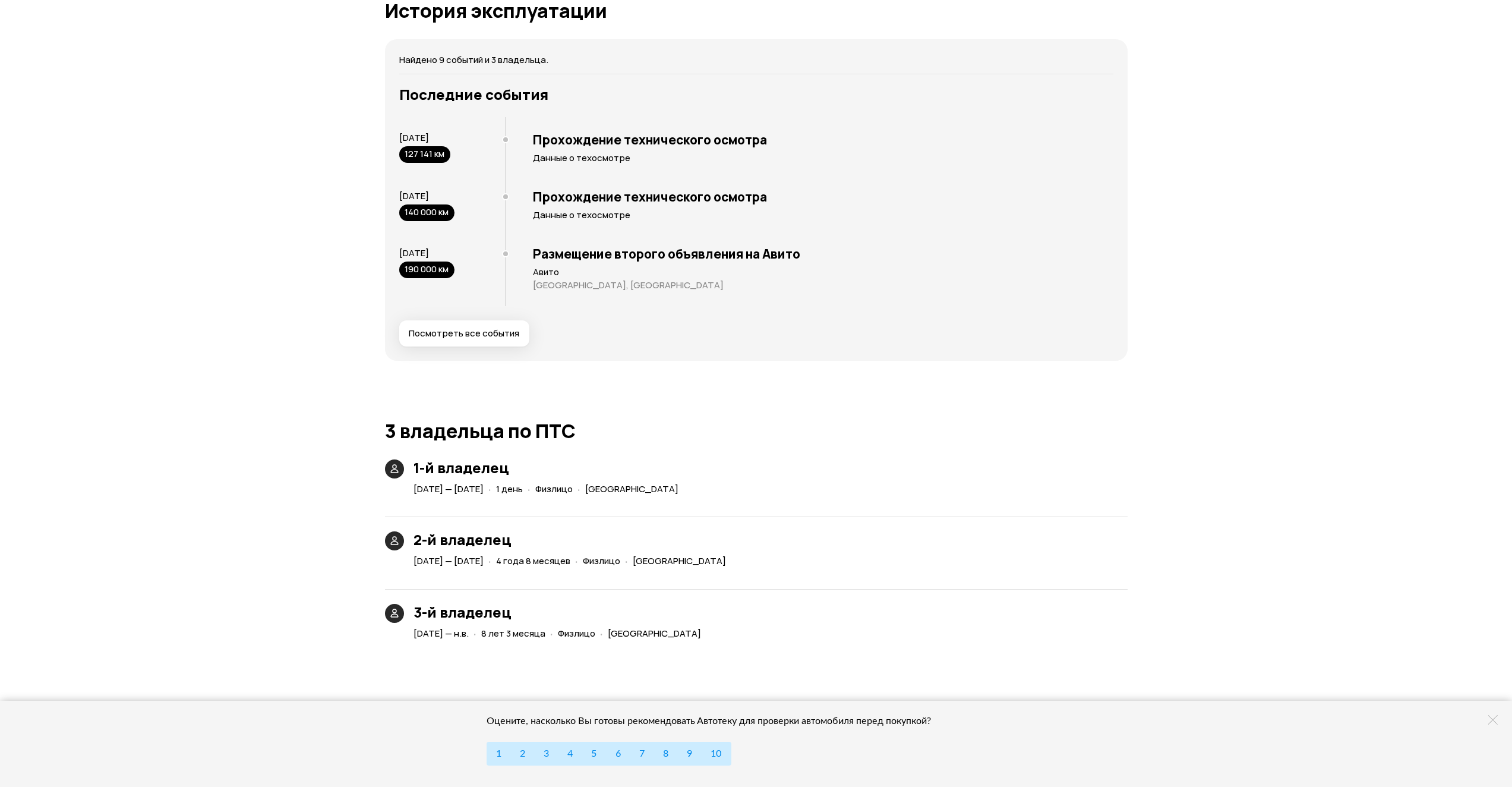
click at [485, 336] on span "Посмотреть все события" at bounding box center [464, 333] width 111 height 12
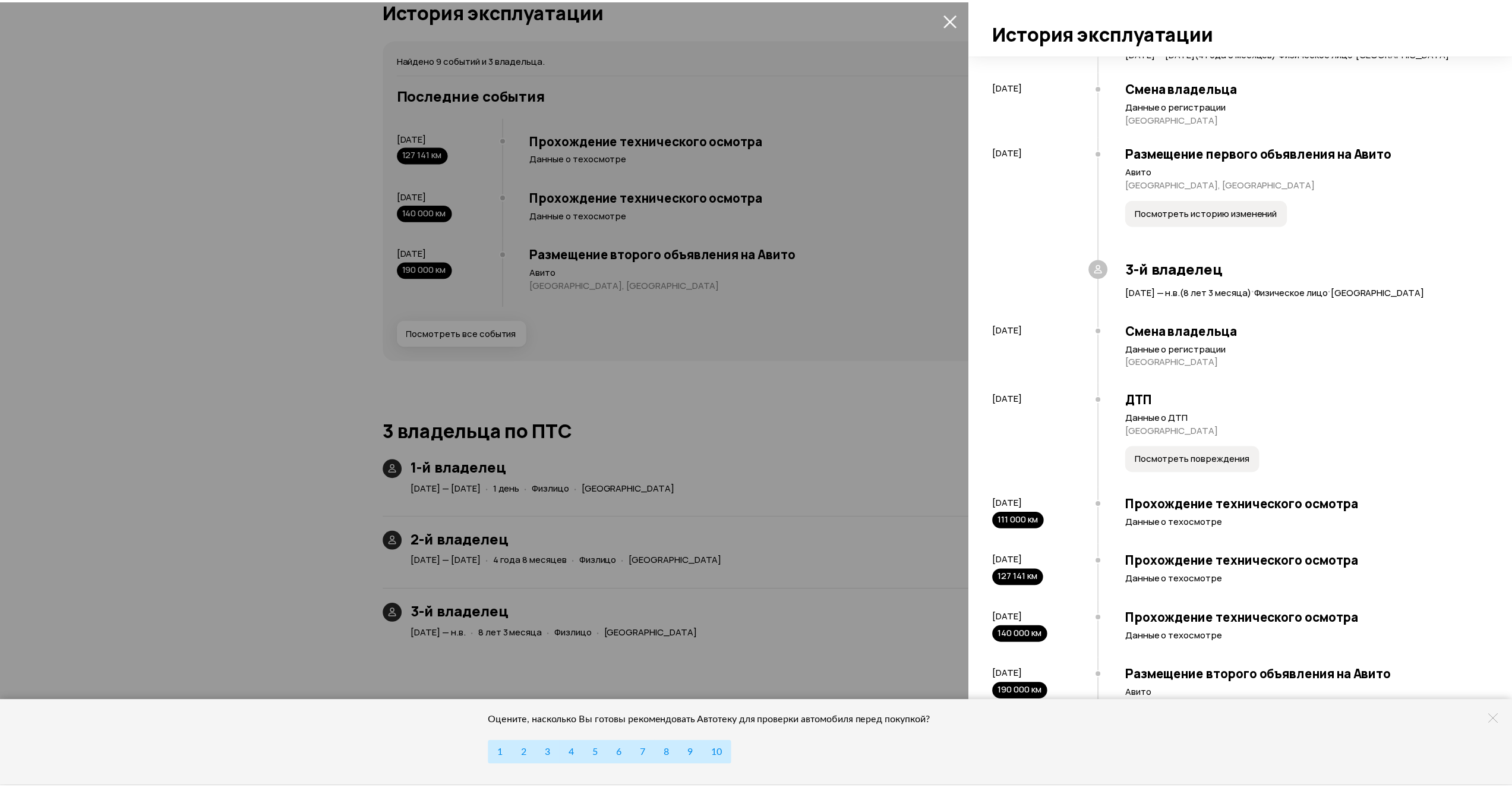
scroll to position [263, 0]
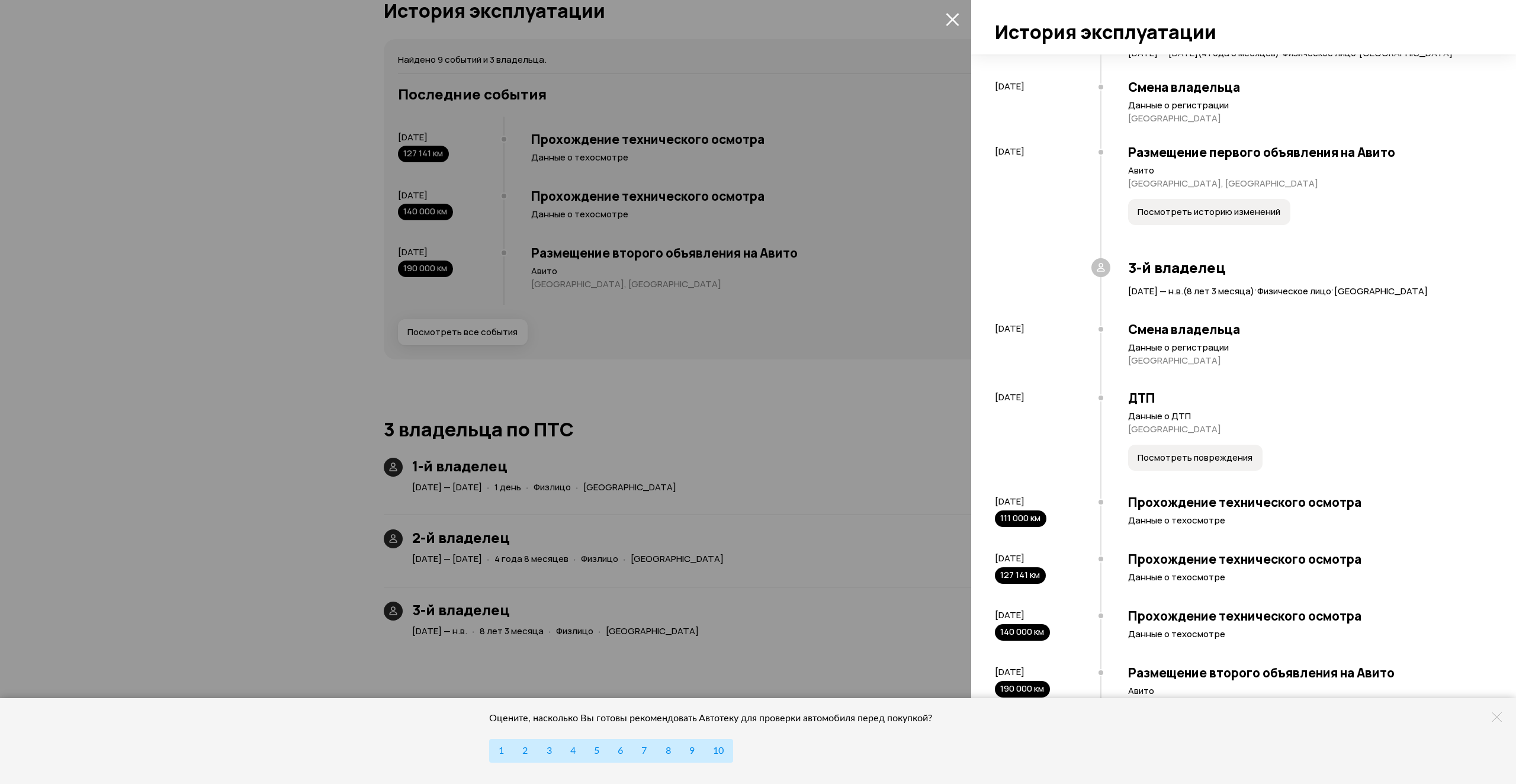
click at [907, 285] on div at bounding box center [758, 392] width 1516 height 784
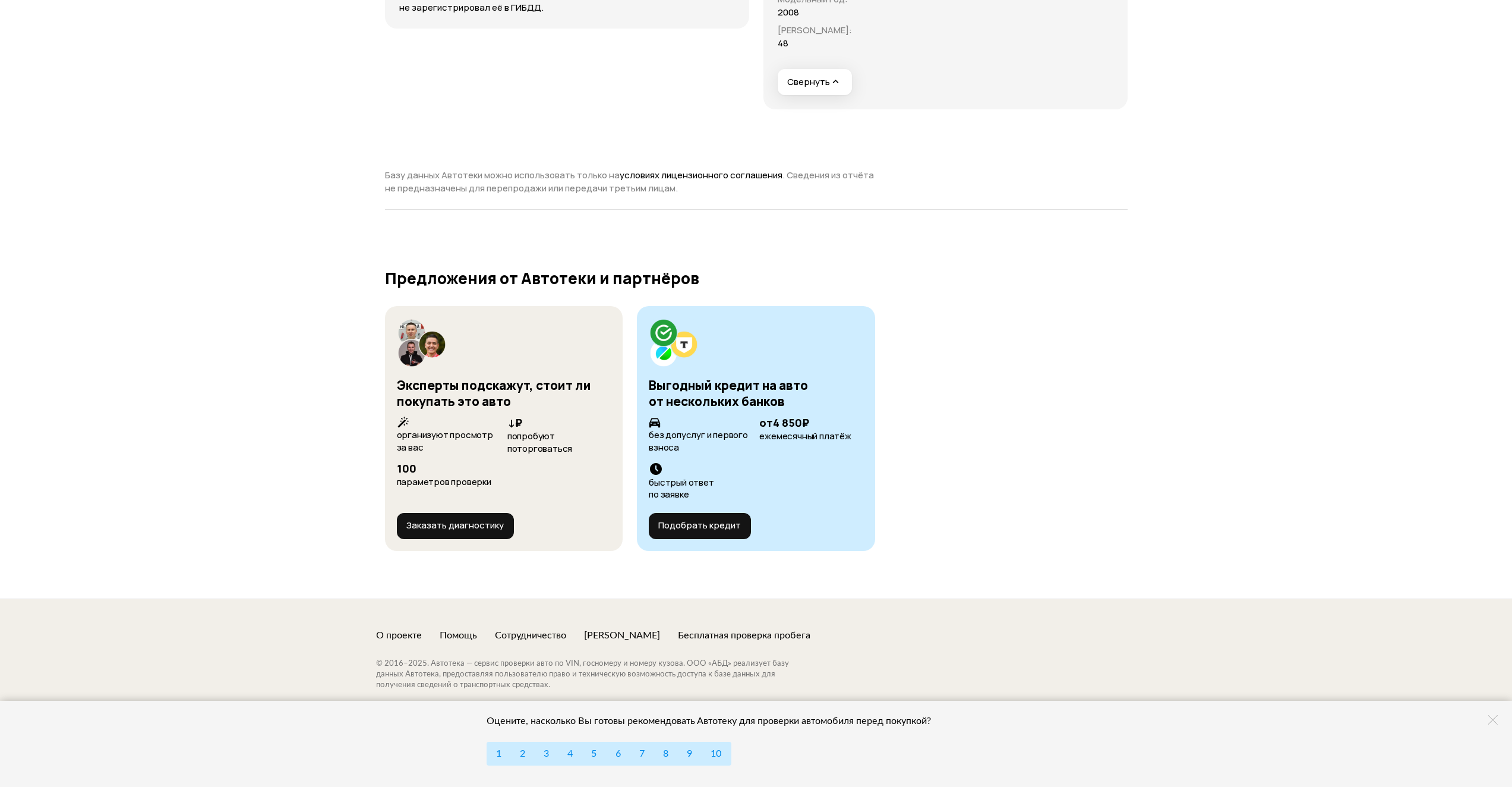
scroll to position [4165, 0]
